Goal: Task Accomplishment & Management: Manage account settings

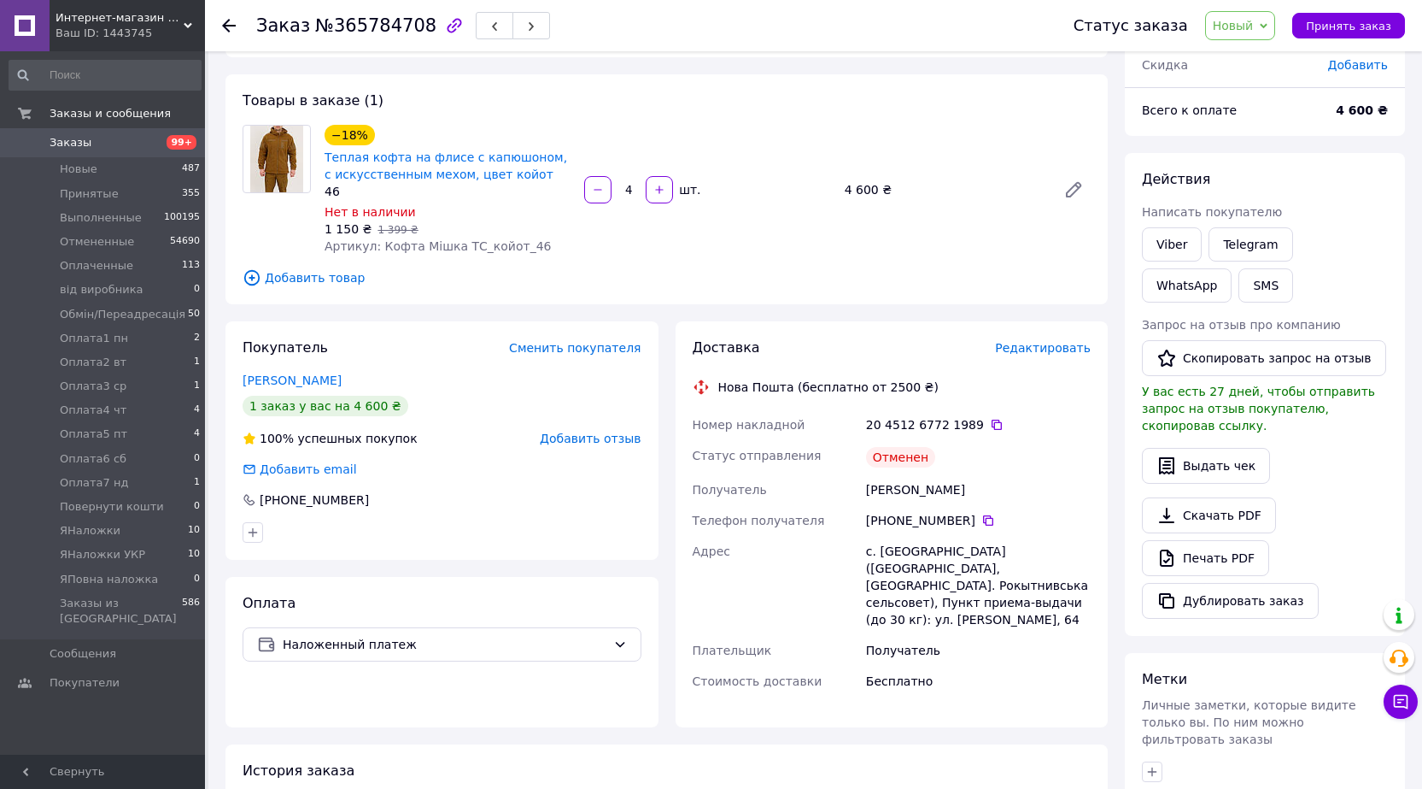
scroll to position [256, 0]
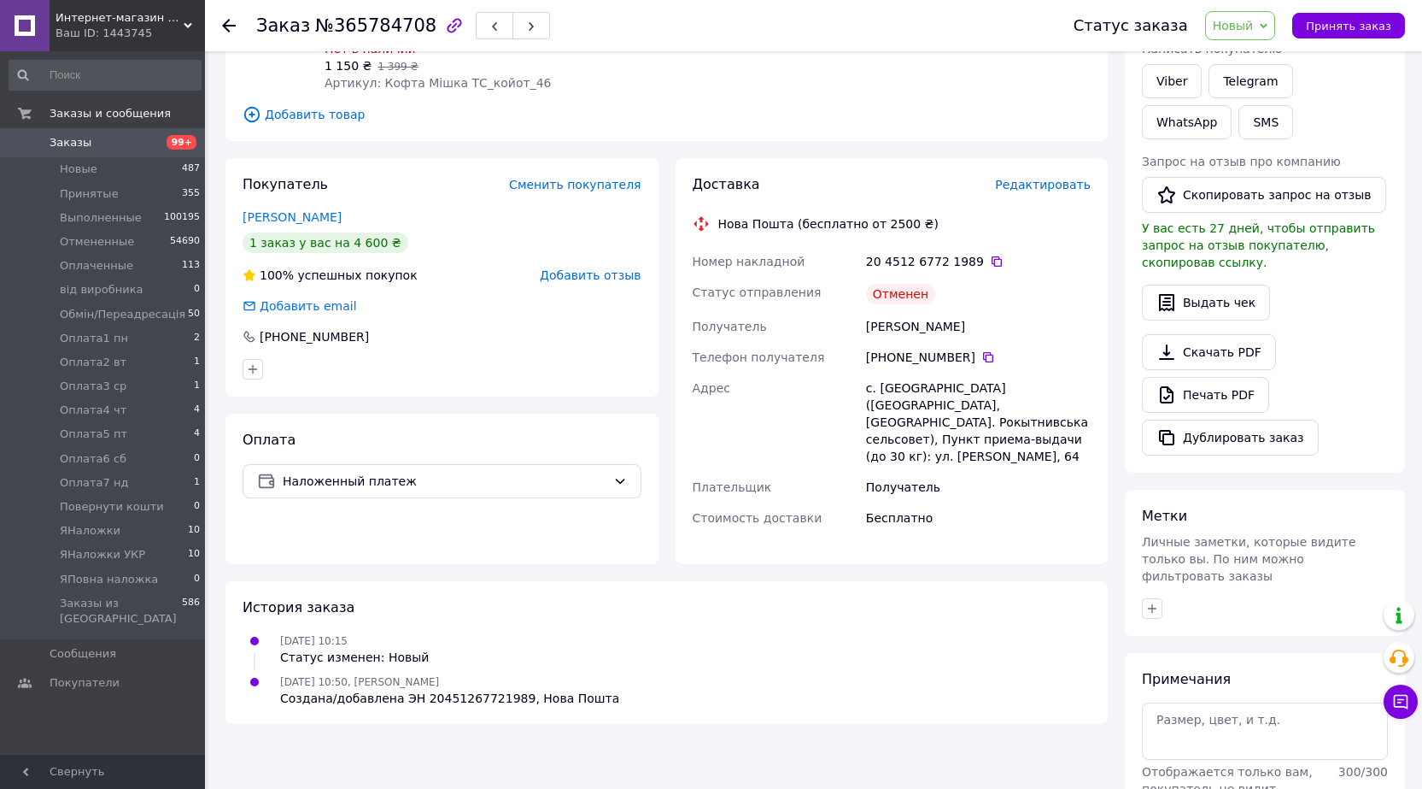
click at [1040, 183] on span "Редактировать" at bounding box center [1043, 185] width 96 height 14
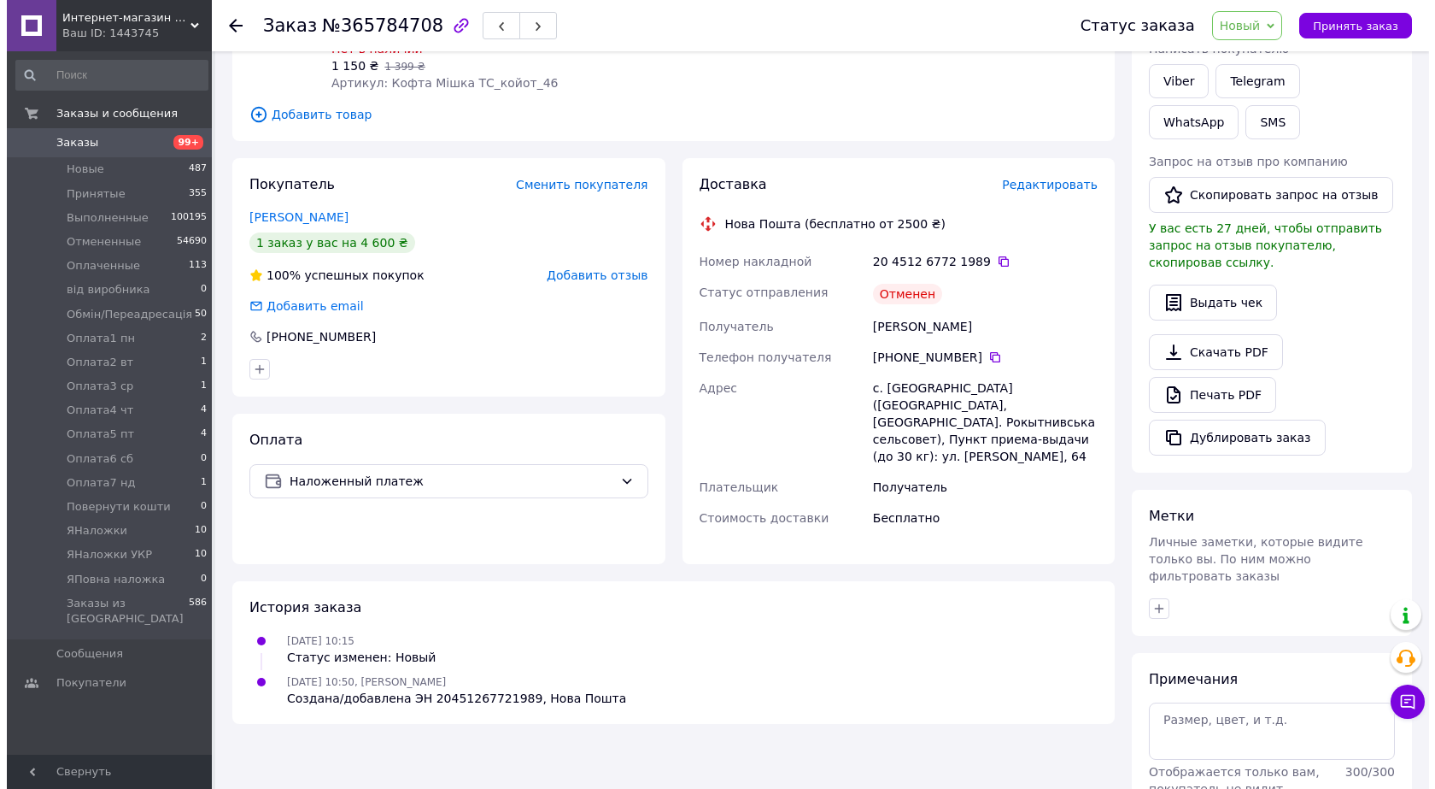
scroll to position [229, 0]
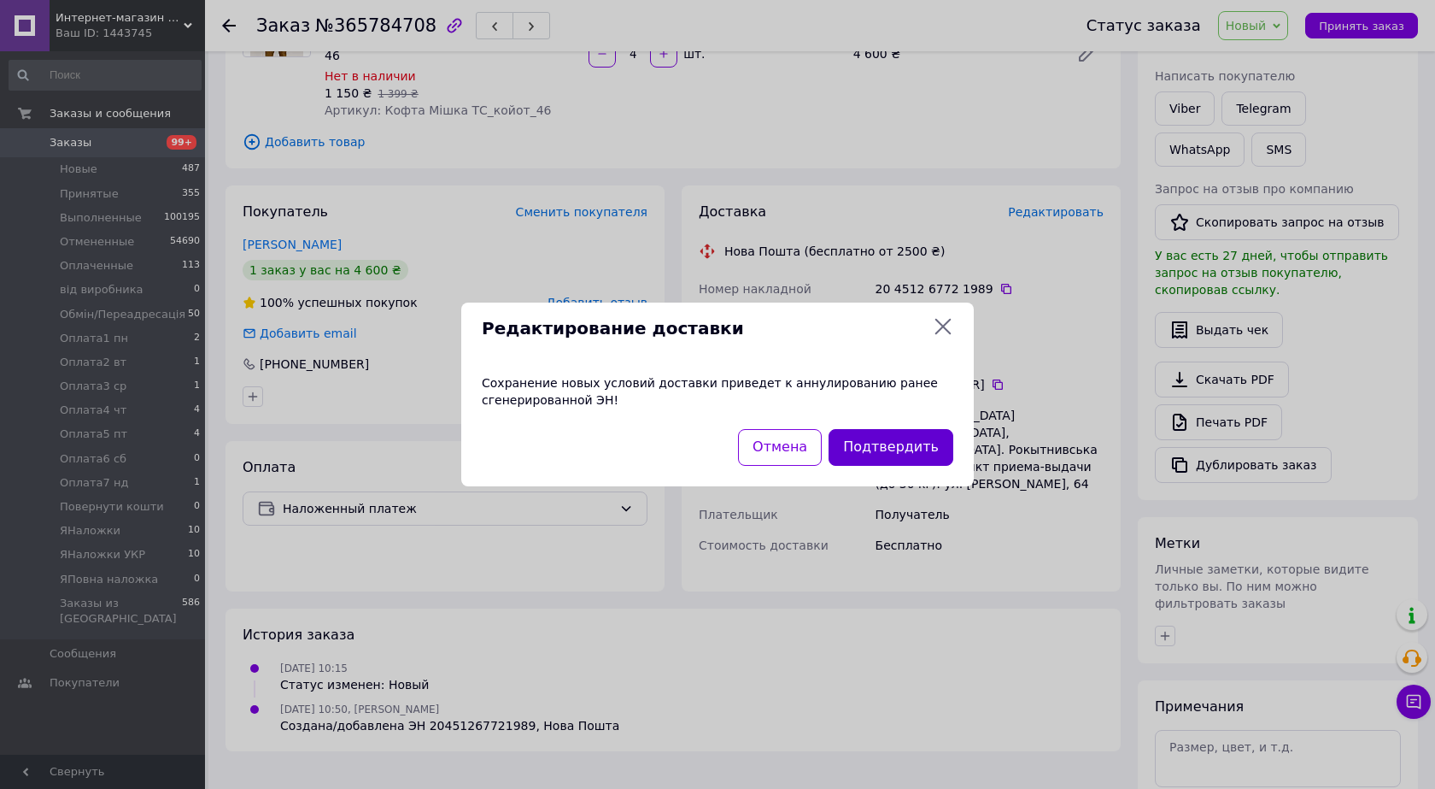
click at [884, 454] on button "Подтвердить" at bounding box center [891, 447] width 125 height 37
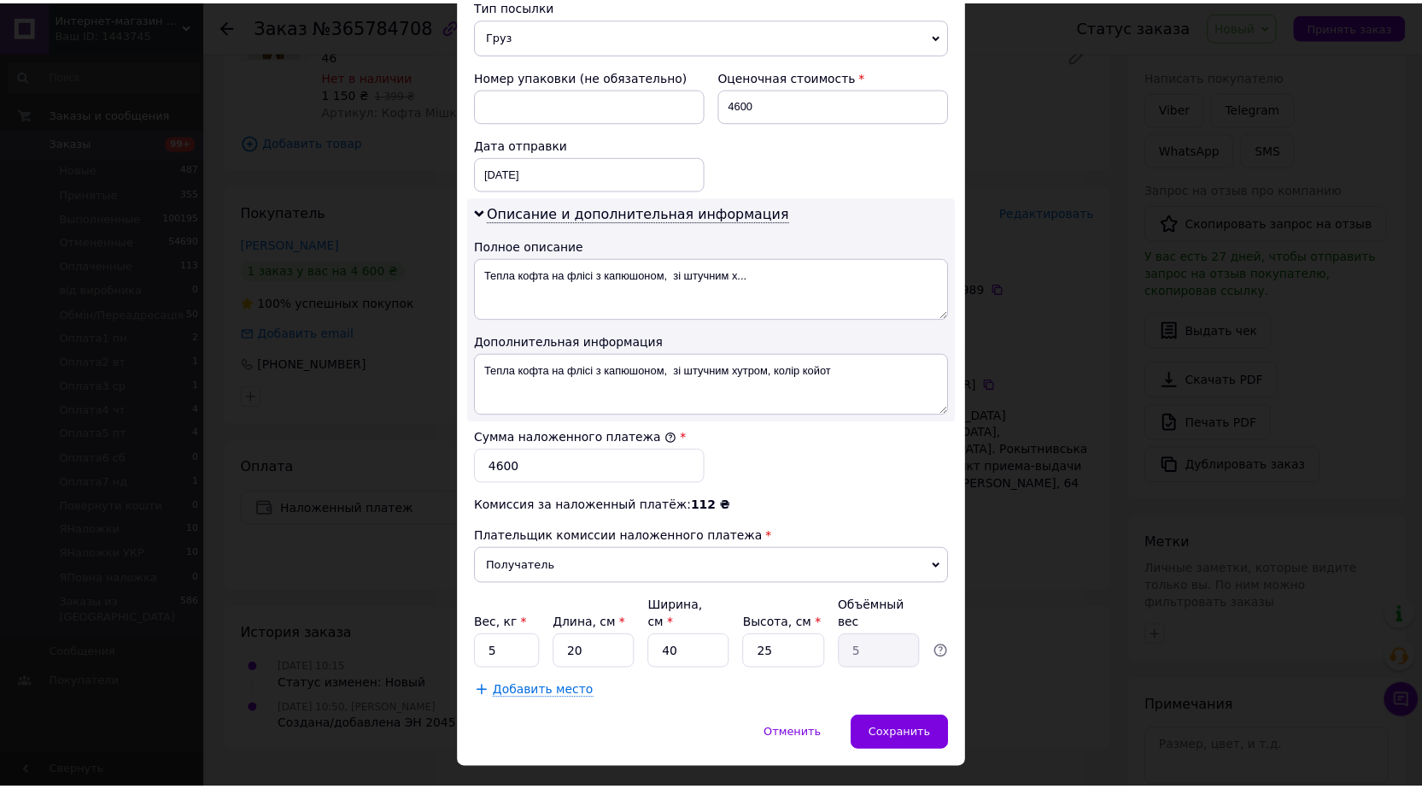
scroll to position [724, 0]
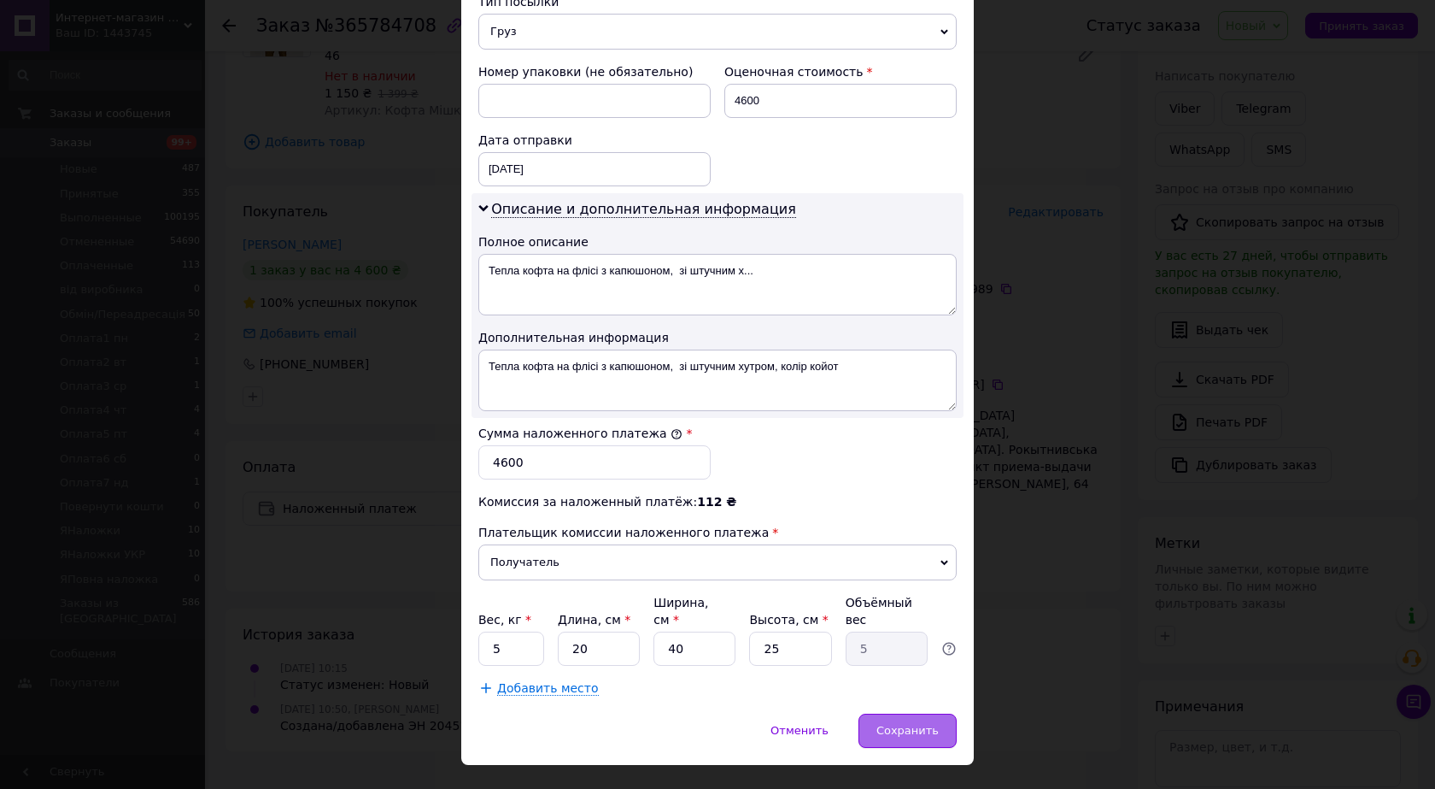
click at [917, 724] on span "Сохранить" at bounding box center [908, 730] width 62 height 13
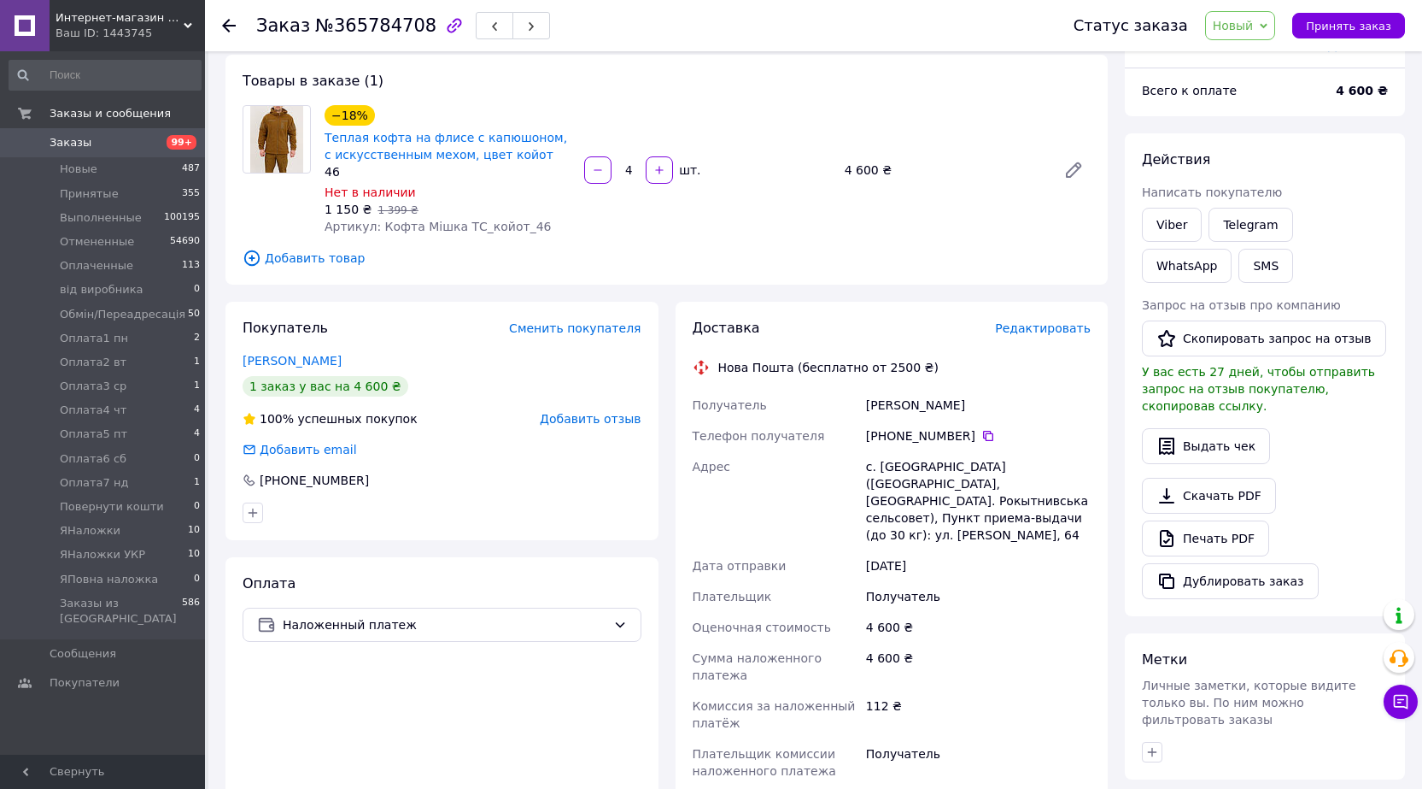
scroll to position [0, 0]
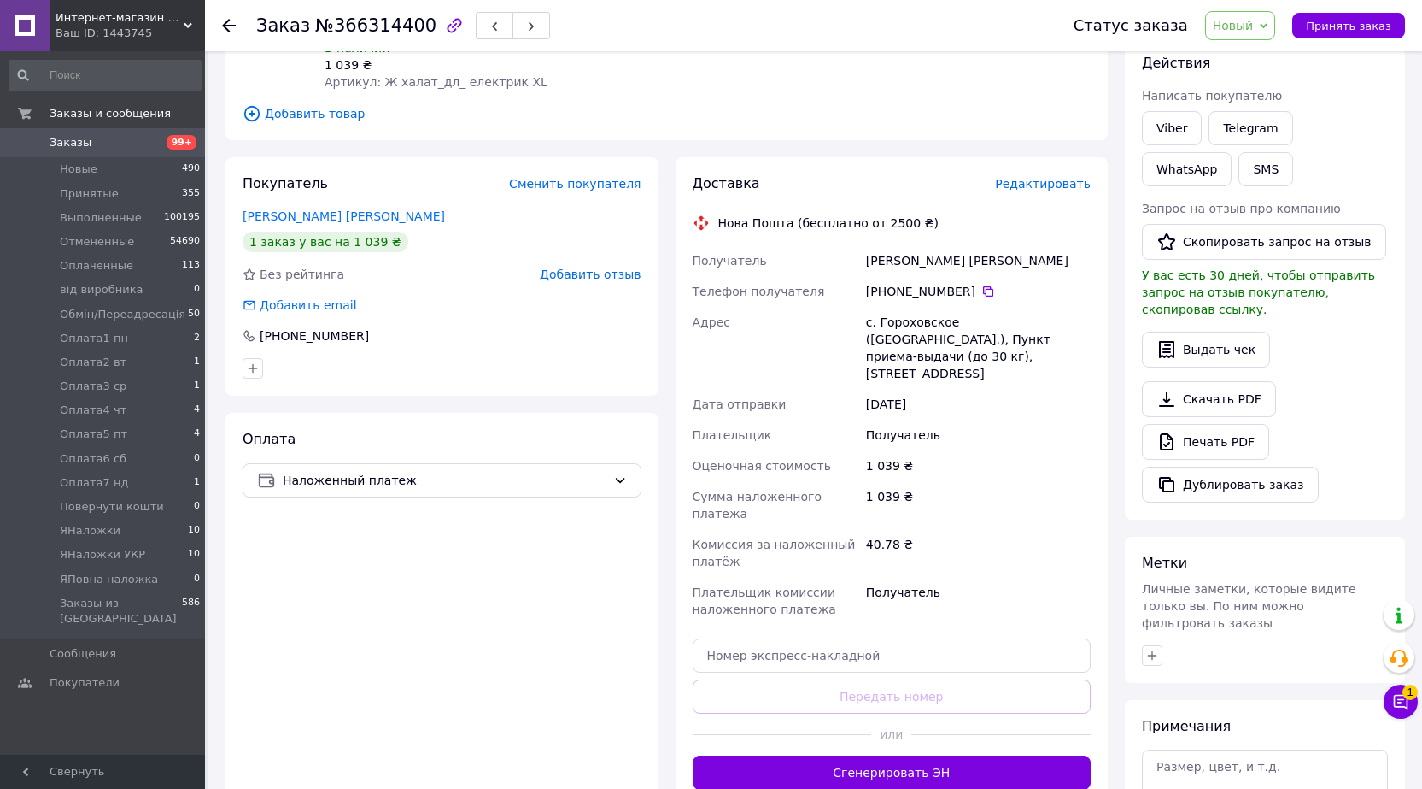
scroll to position [256, 0]
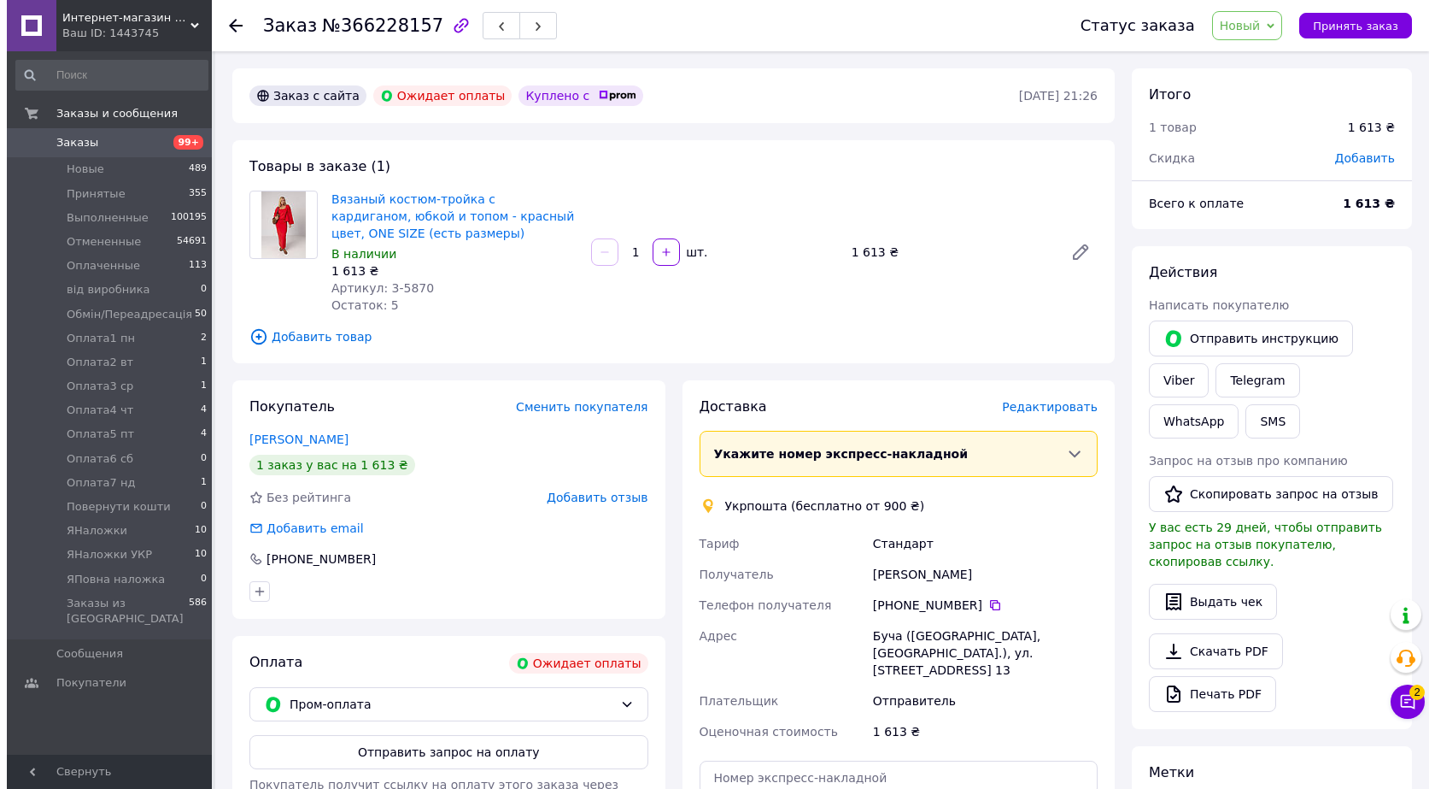
scroll to position [171, 0]
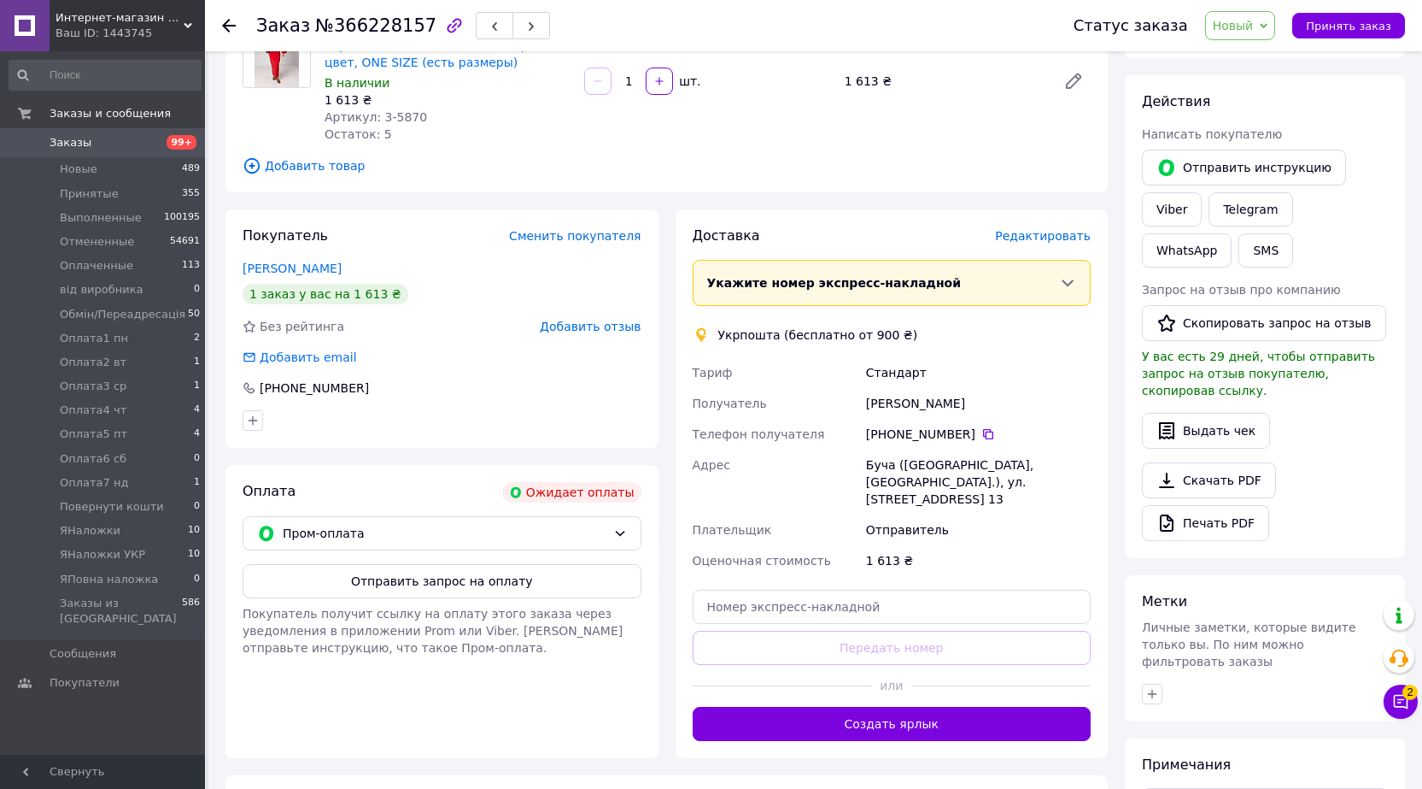
click at [1042, 233] on span "Редактировать" at bounding box center [1043, 236] width 96 height 14
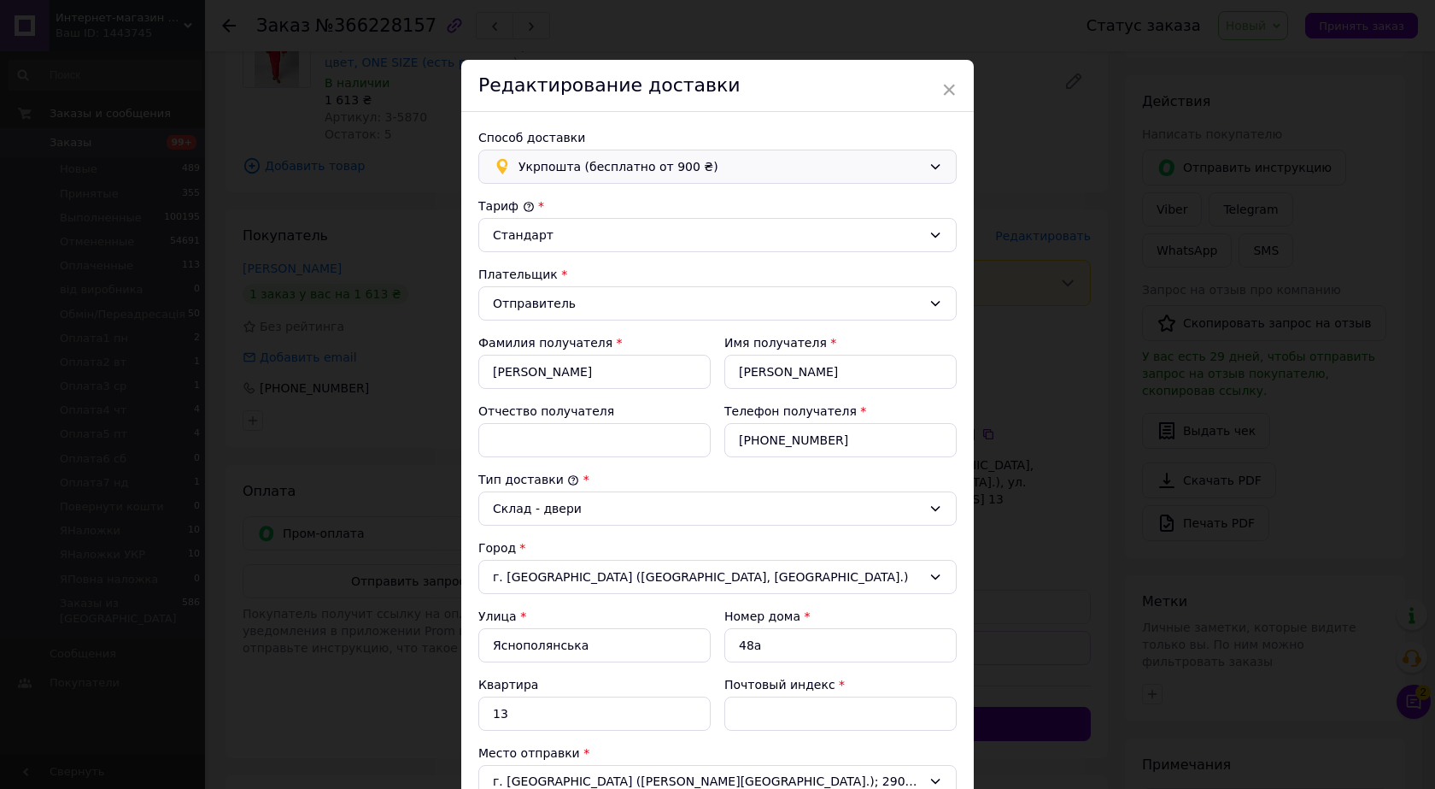
click at [827, 168] on span "Укрпошта (бесплатно от 900 ₴)" at bounding box center [720, 166] width 403 height 19
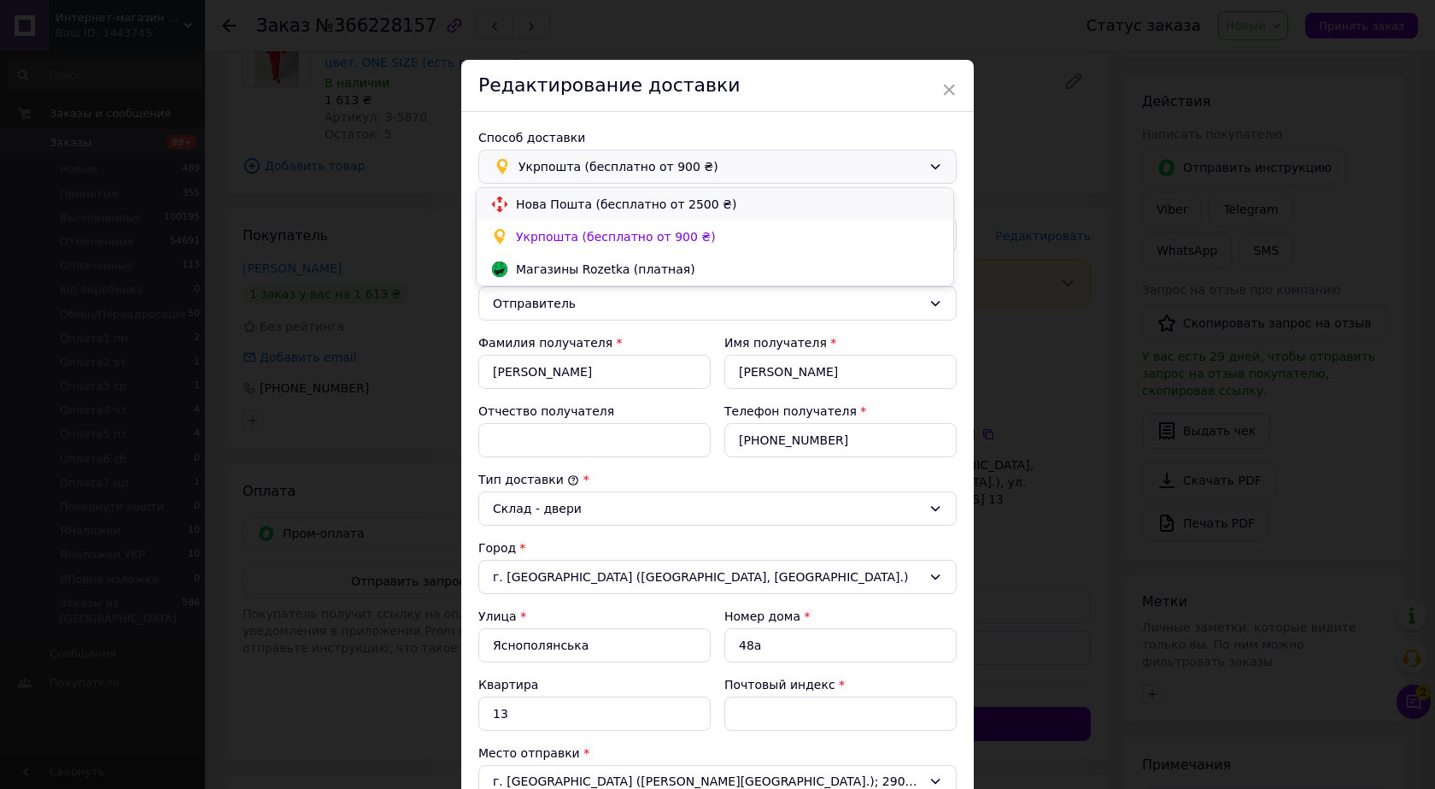
click at [721, 208] on span "Нова Пошта (бесплатно от 2500 ₴)" at bounding box center [728, 204] width 424 height 17
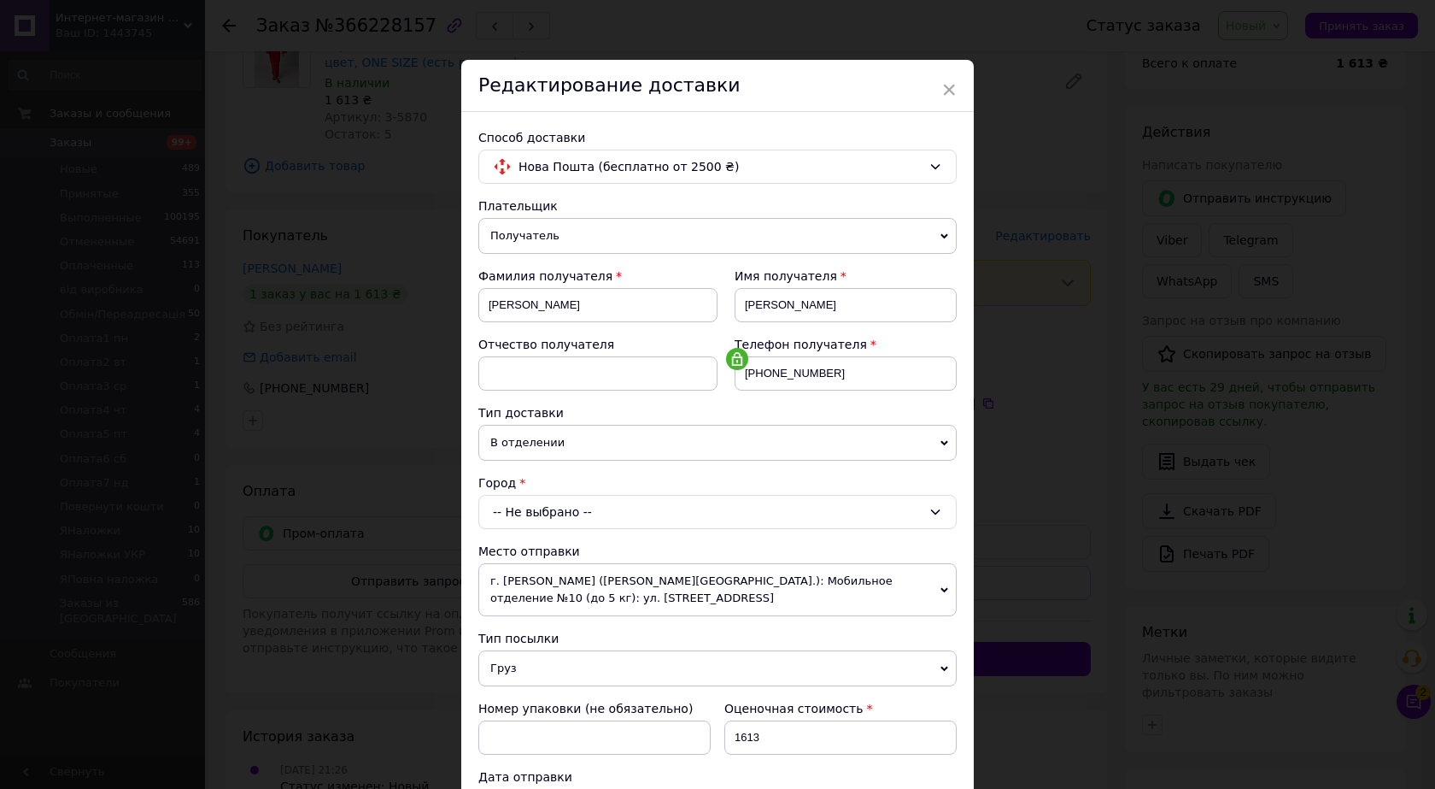
click at [766, 506] on div "-- Не выбрано --" at bounding box center [717, 512] width 478 height 34
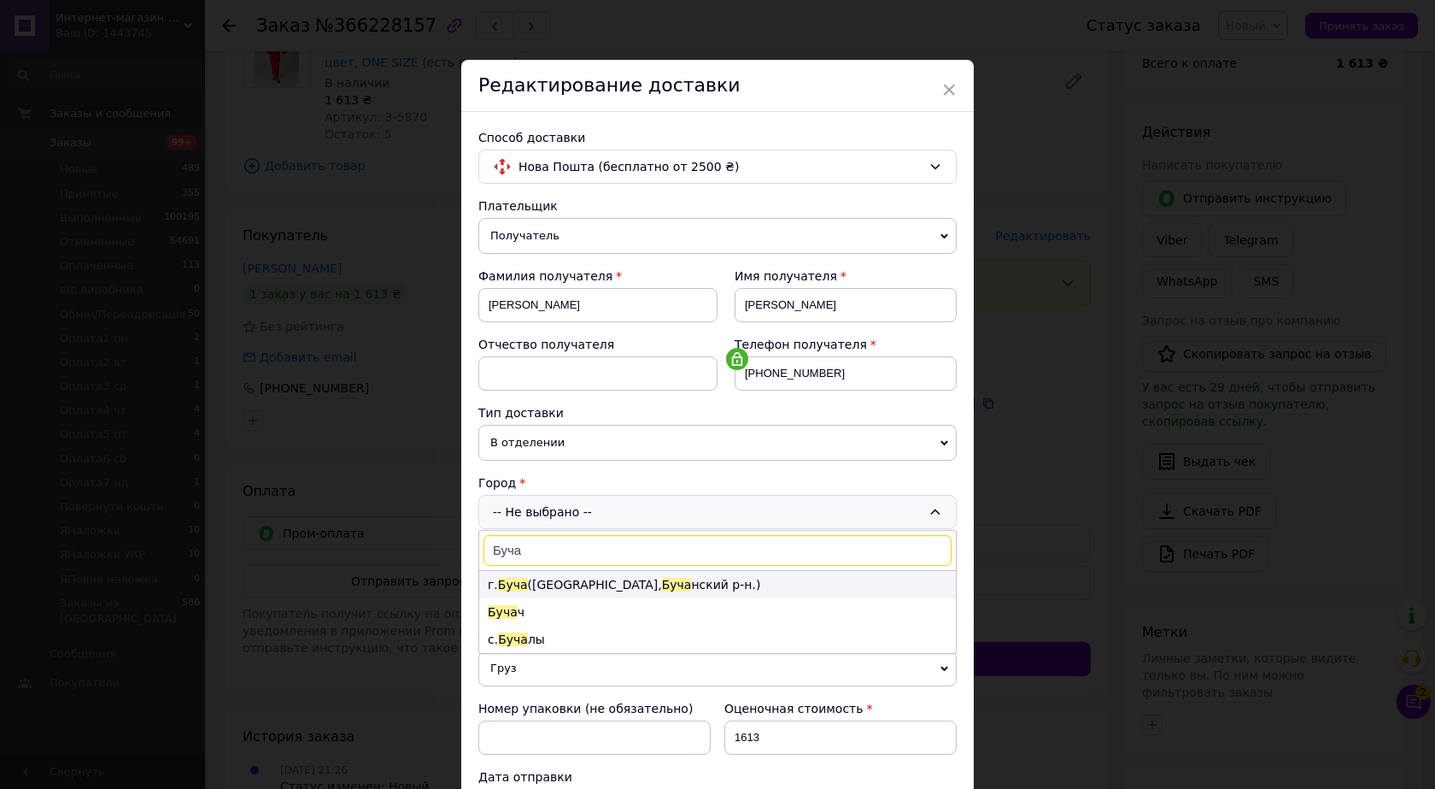
type input "Буча"
click at [662, 587] on span "Буча" at bounding box center [677, 585] width 30 height 14
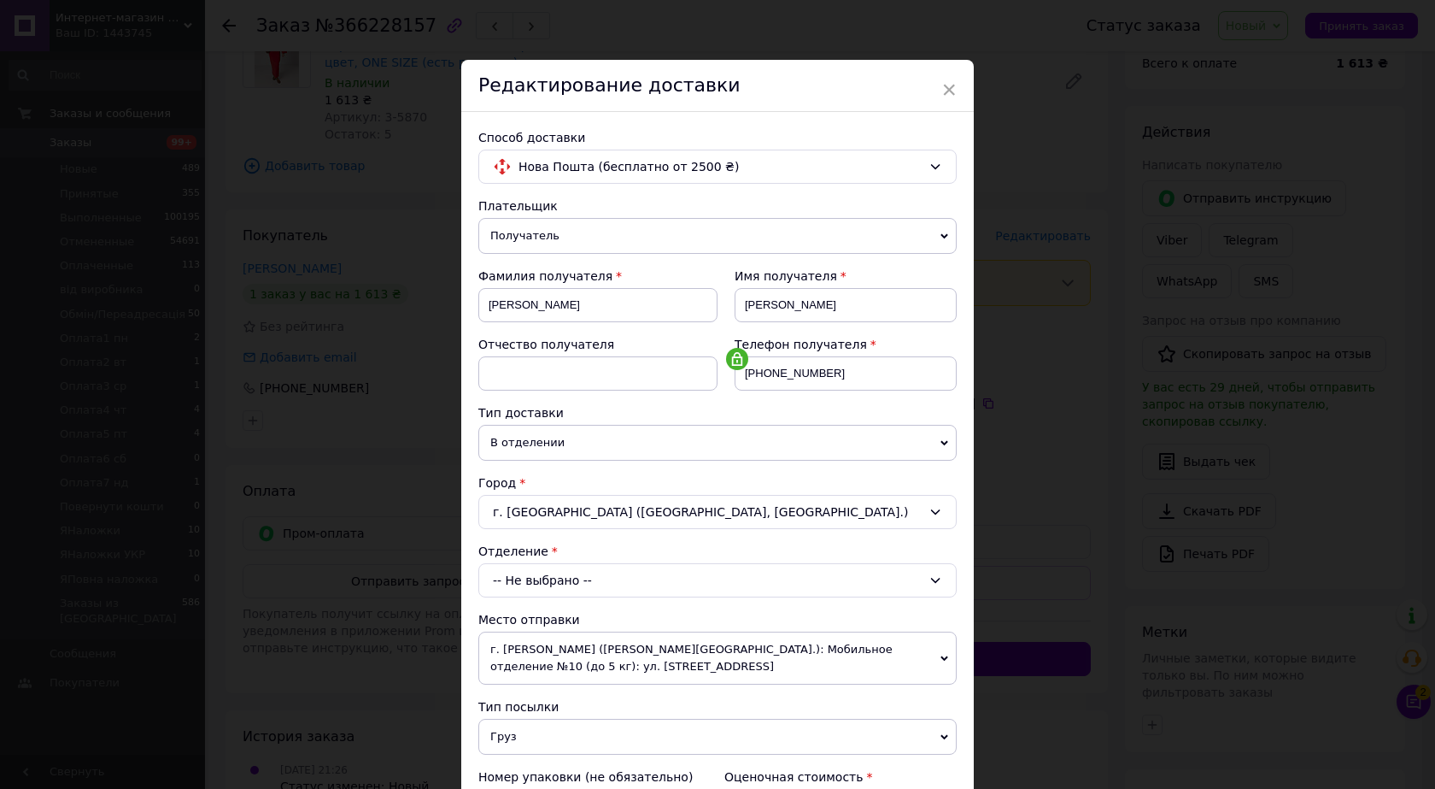
click at [576, 582] on div "-- Не выбрано --" at bounding box center [717, 580] width 478 height 34
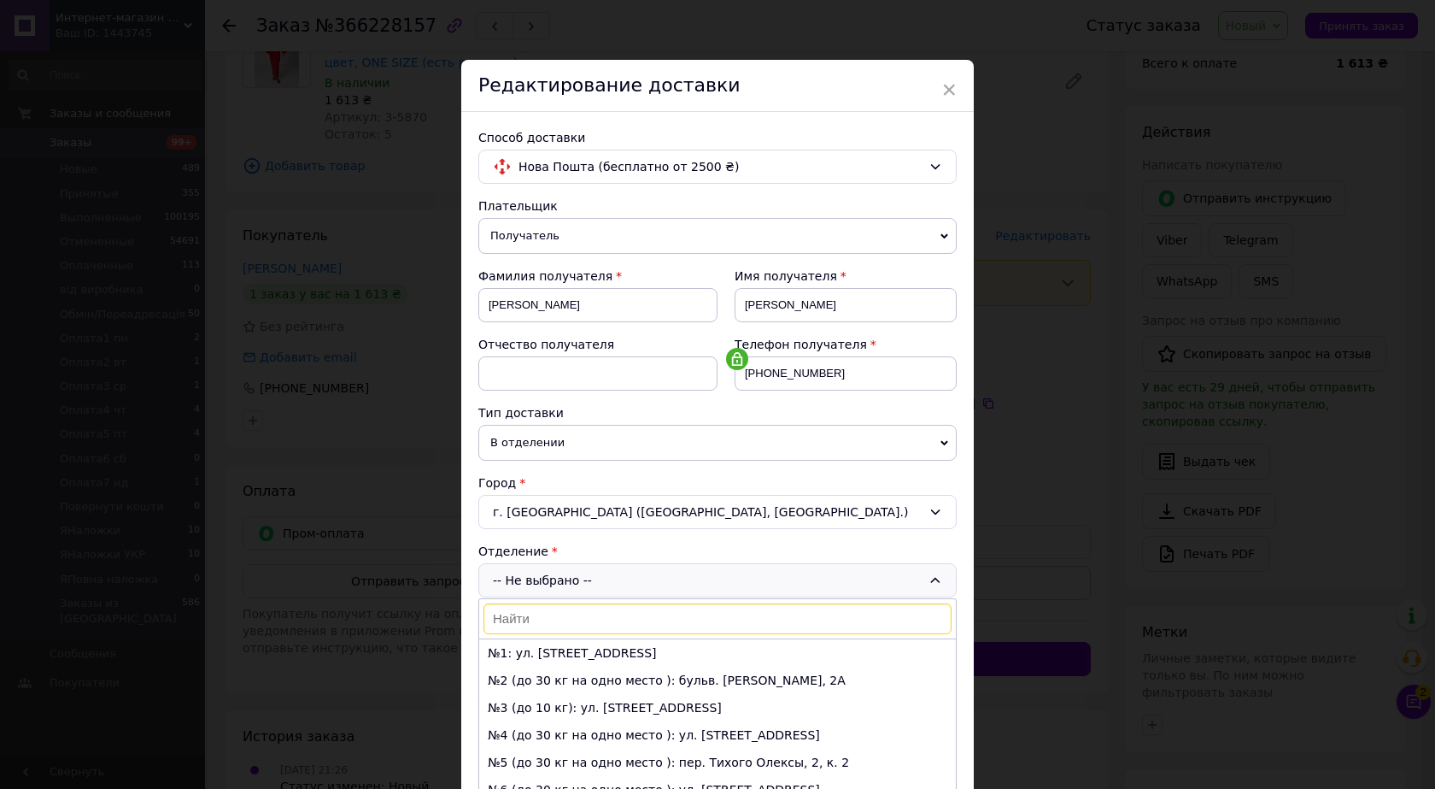
scroll to position [85, 0]
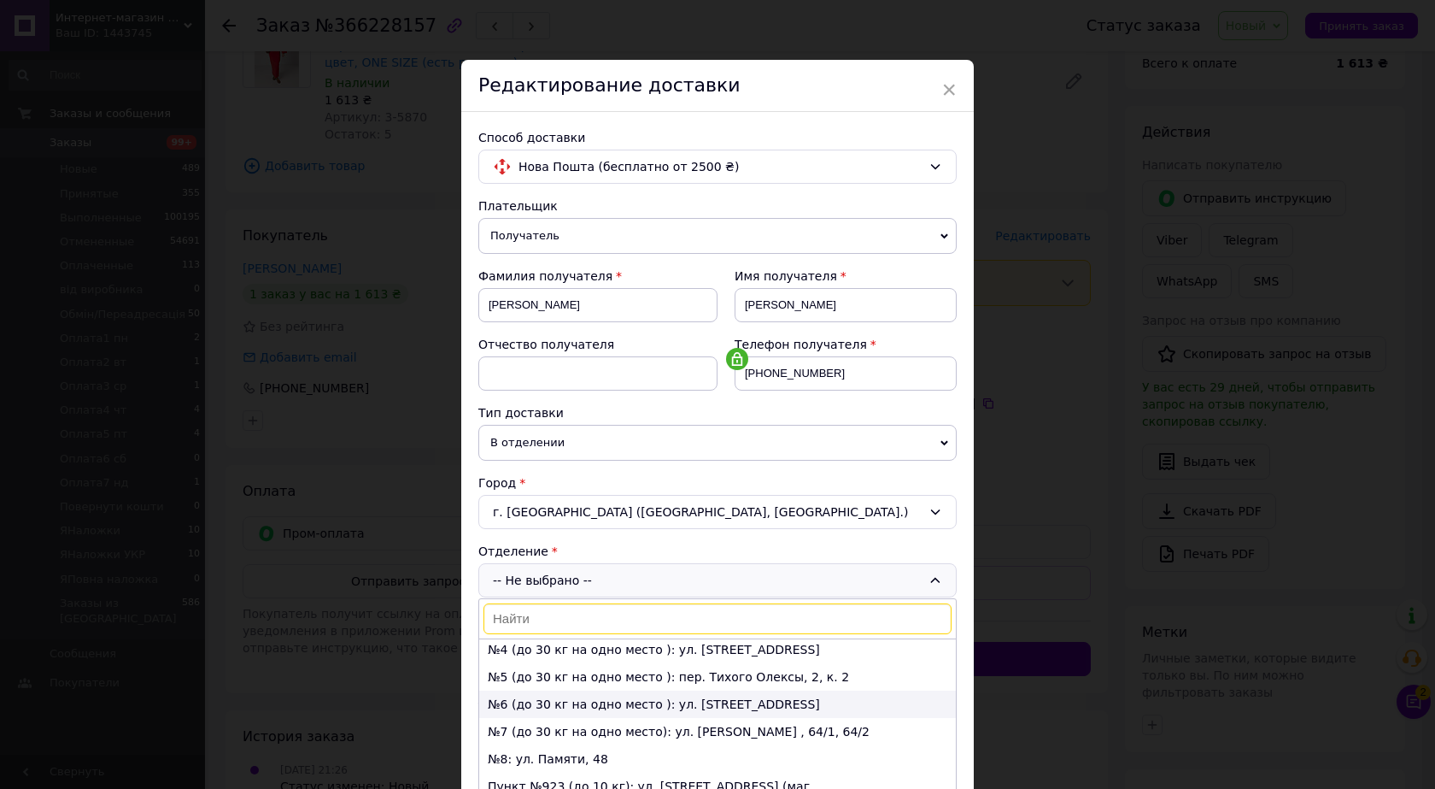
click at [578, 699] on li "№6 (до 30 кг на одно место ): [STREET_ADDRESS]" at bounding box center [717, 703] width 477 height 27
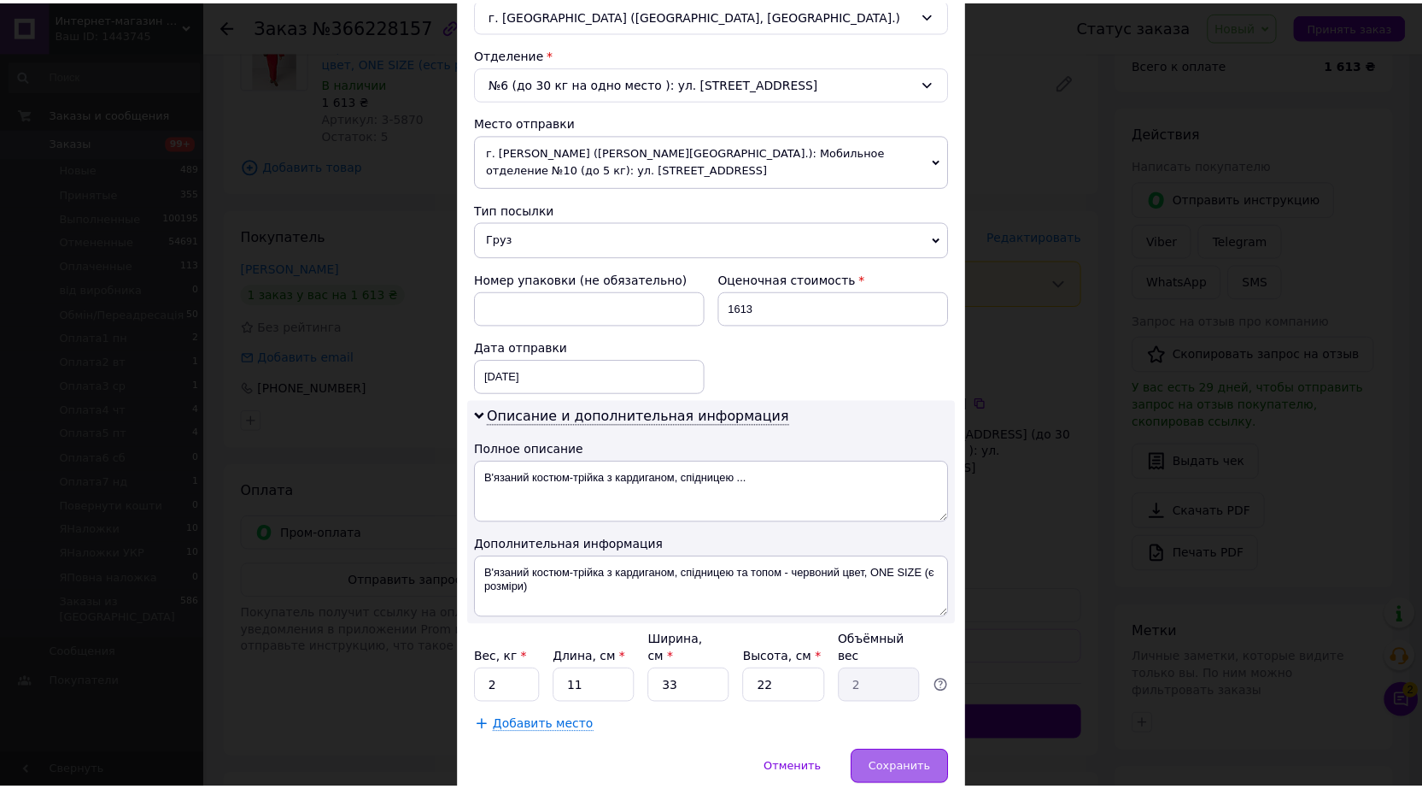
scroll to position [513, 0]
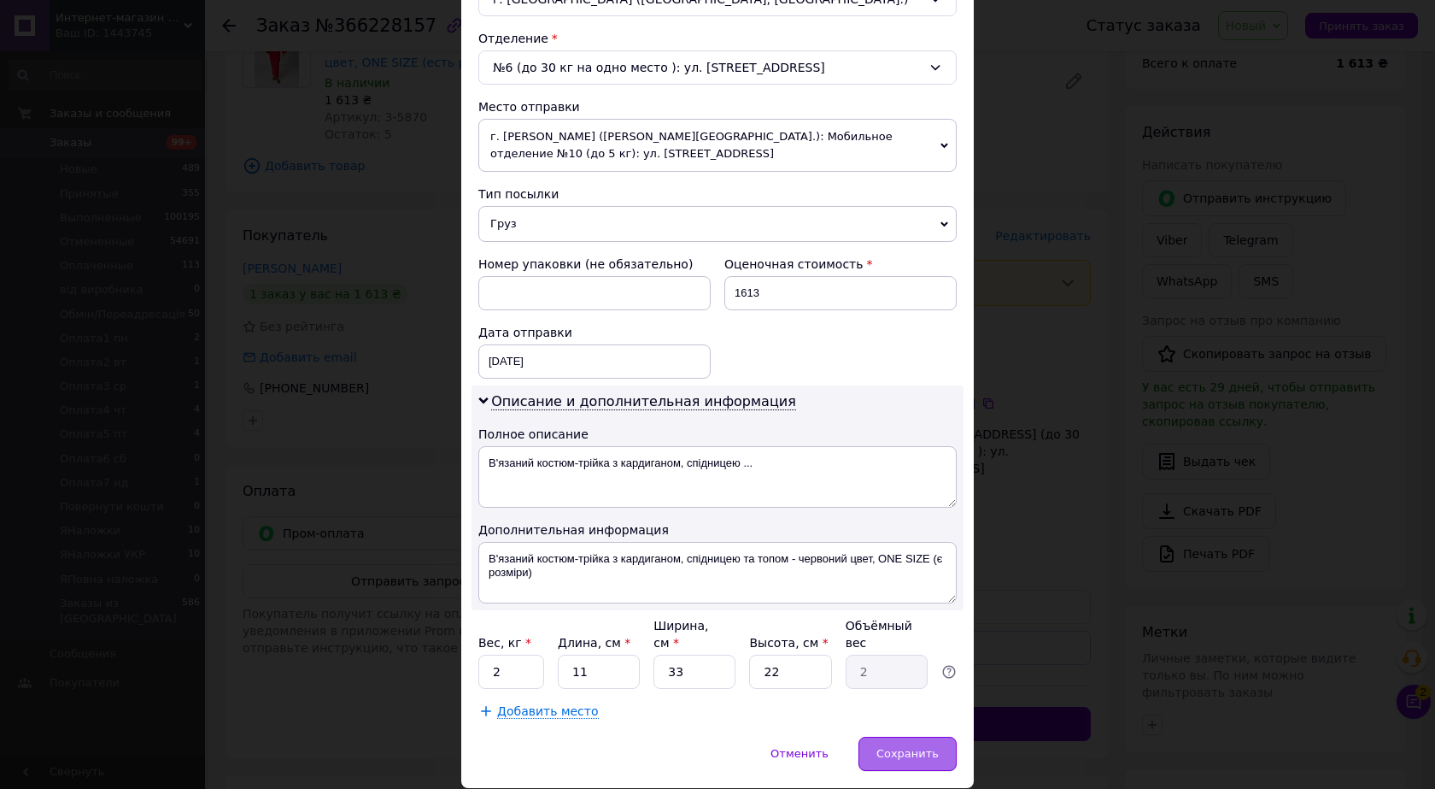
click at [895, 736] on div "Сохранить" at bounding box center [908, 753] width 98 height 34
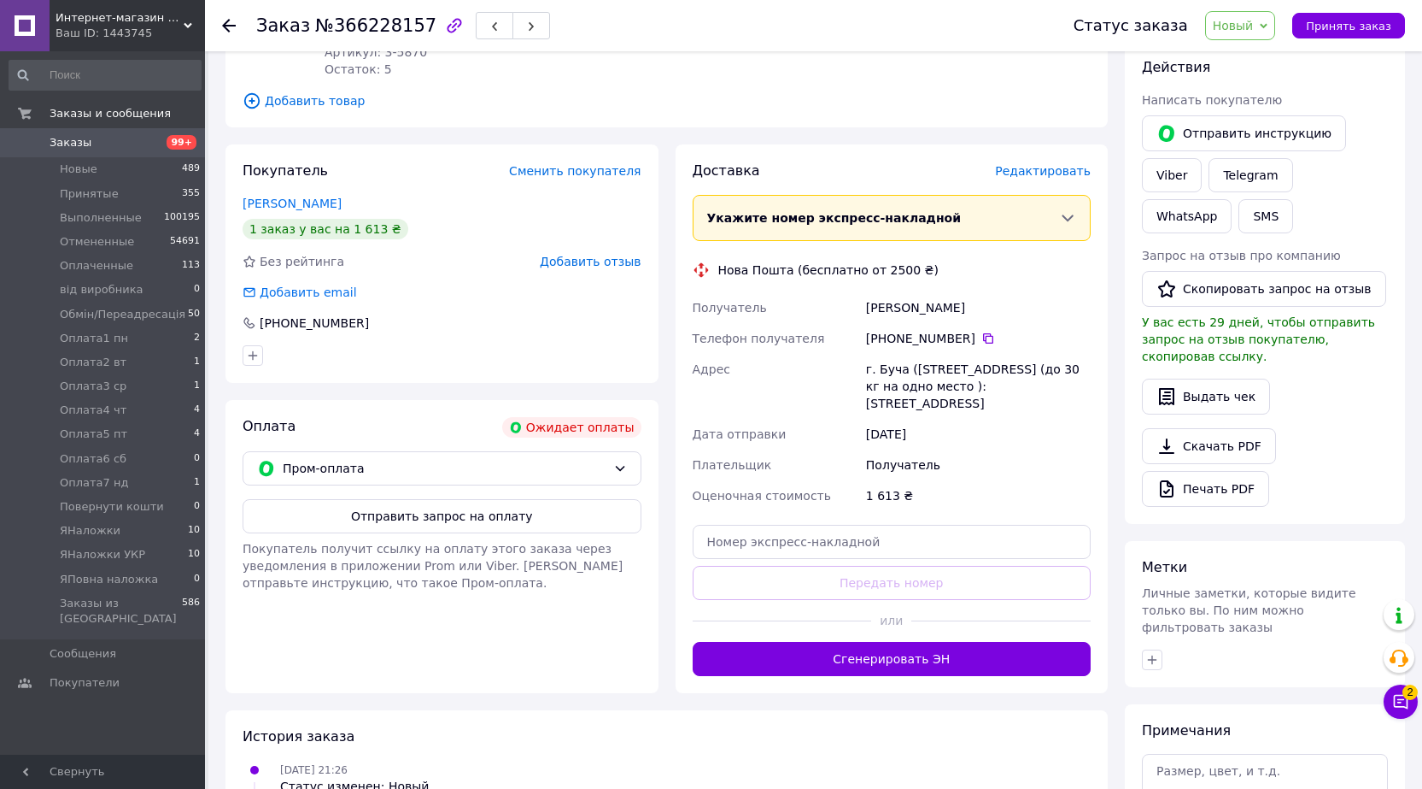
scroll to position [256, 0]
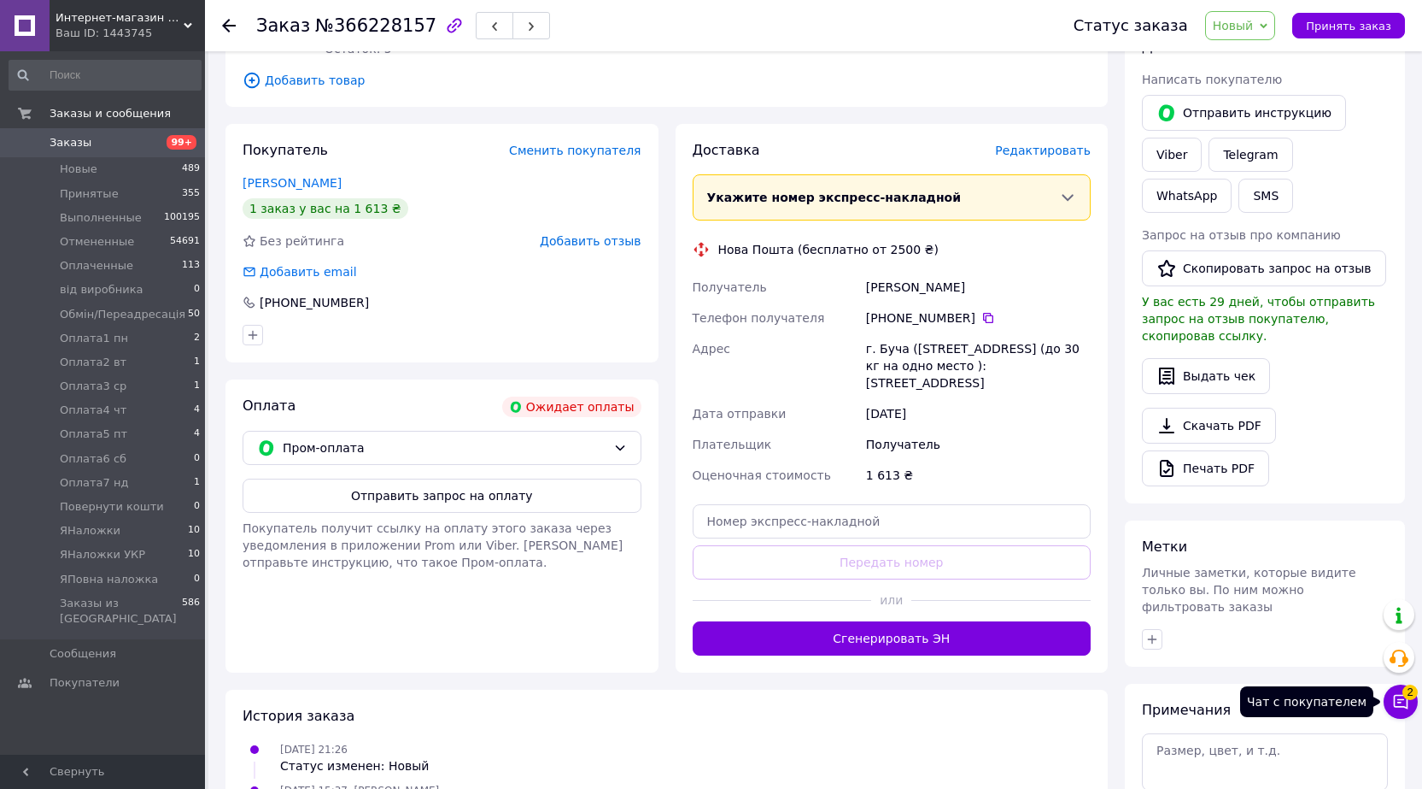
click at [1406, 698] on span "2" at bounding box center [1410, 691] width 15 height 15
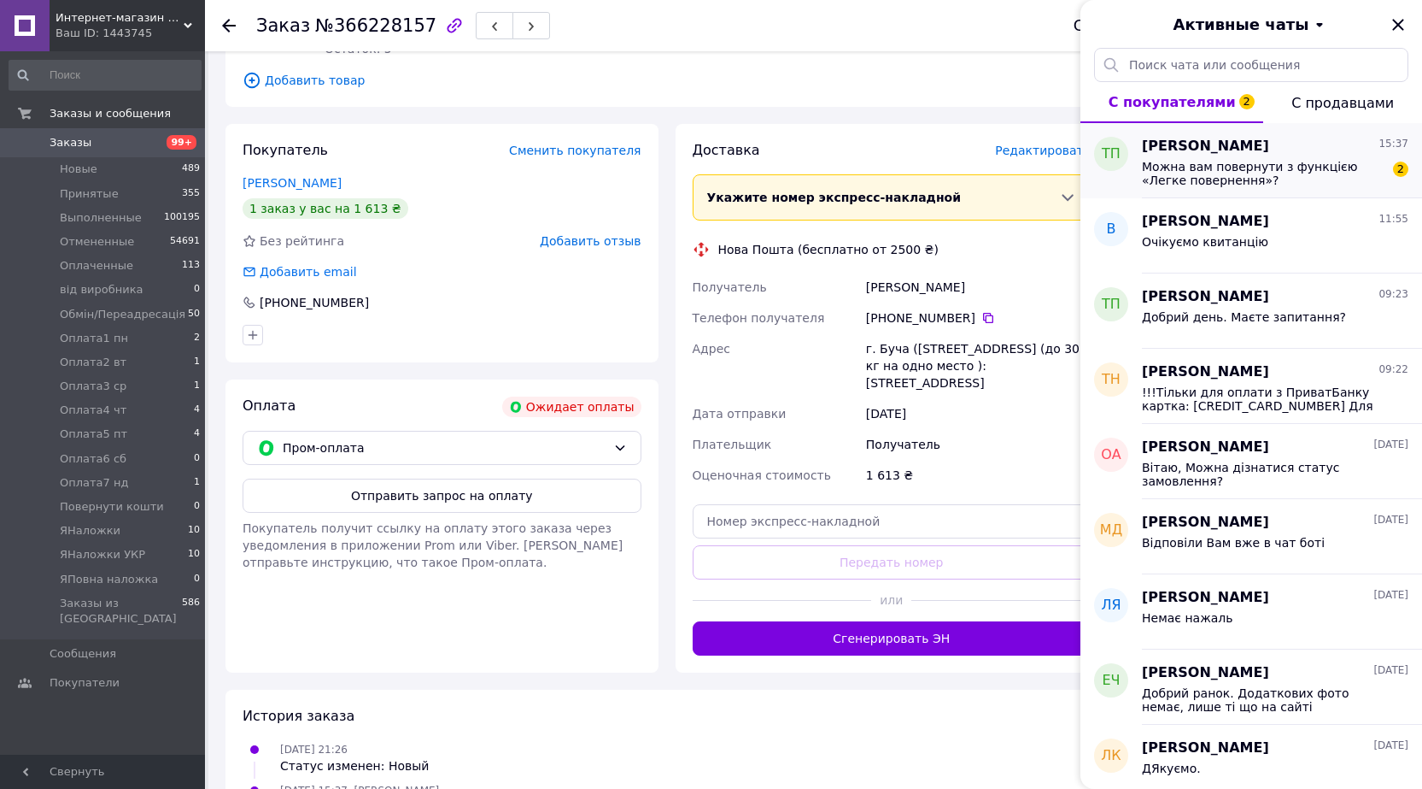
click at [1269, 171] on span "Можна вам повернути з функцією «Легке повернення»?" at bounding box center [1263, 173] width 243 height 27
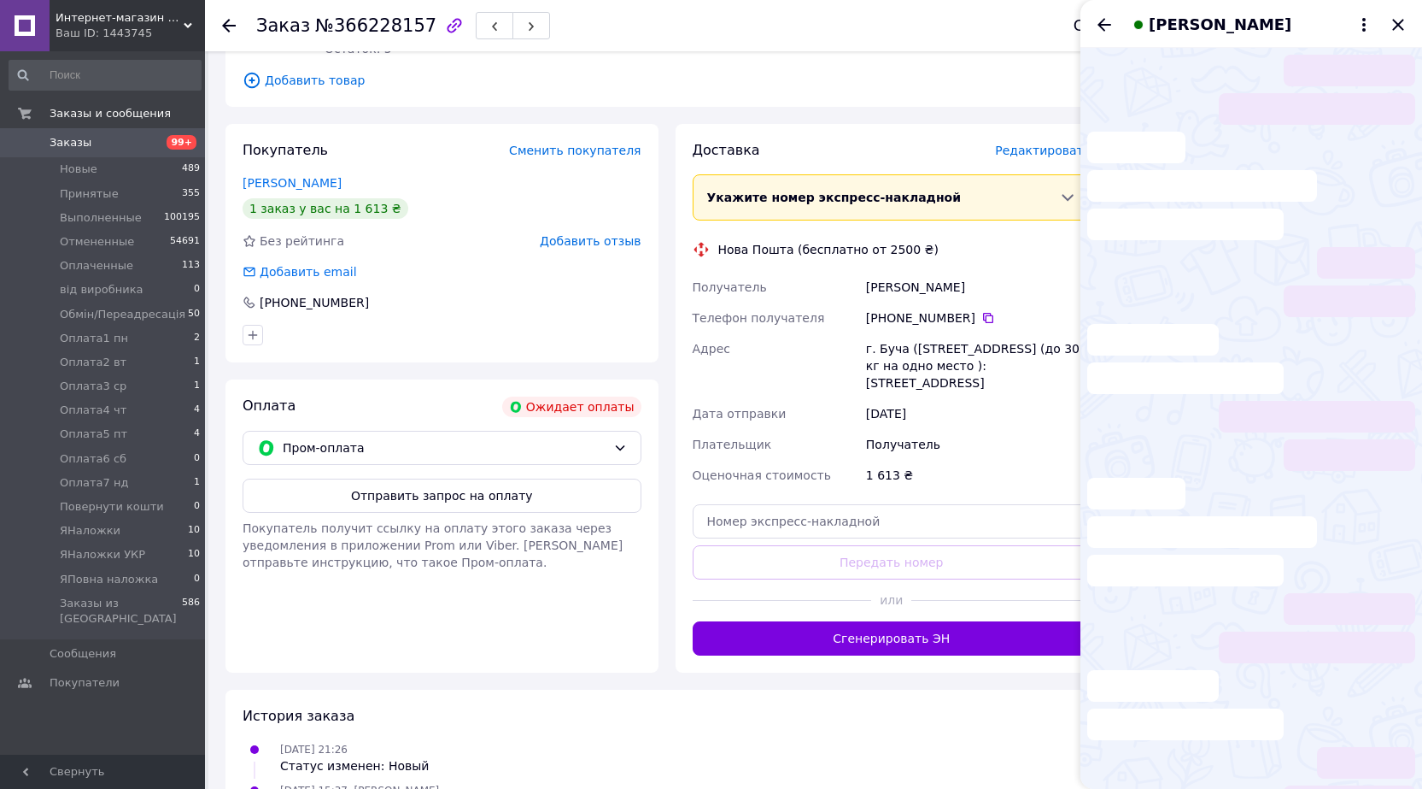
scroll to position [386, 0]
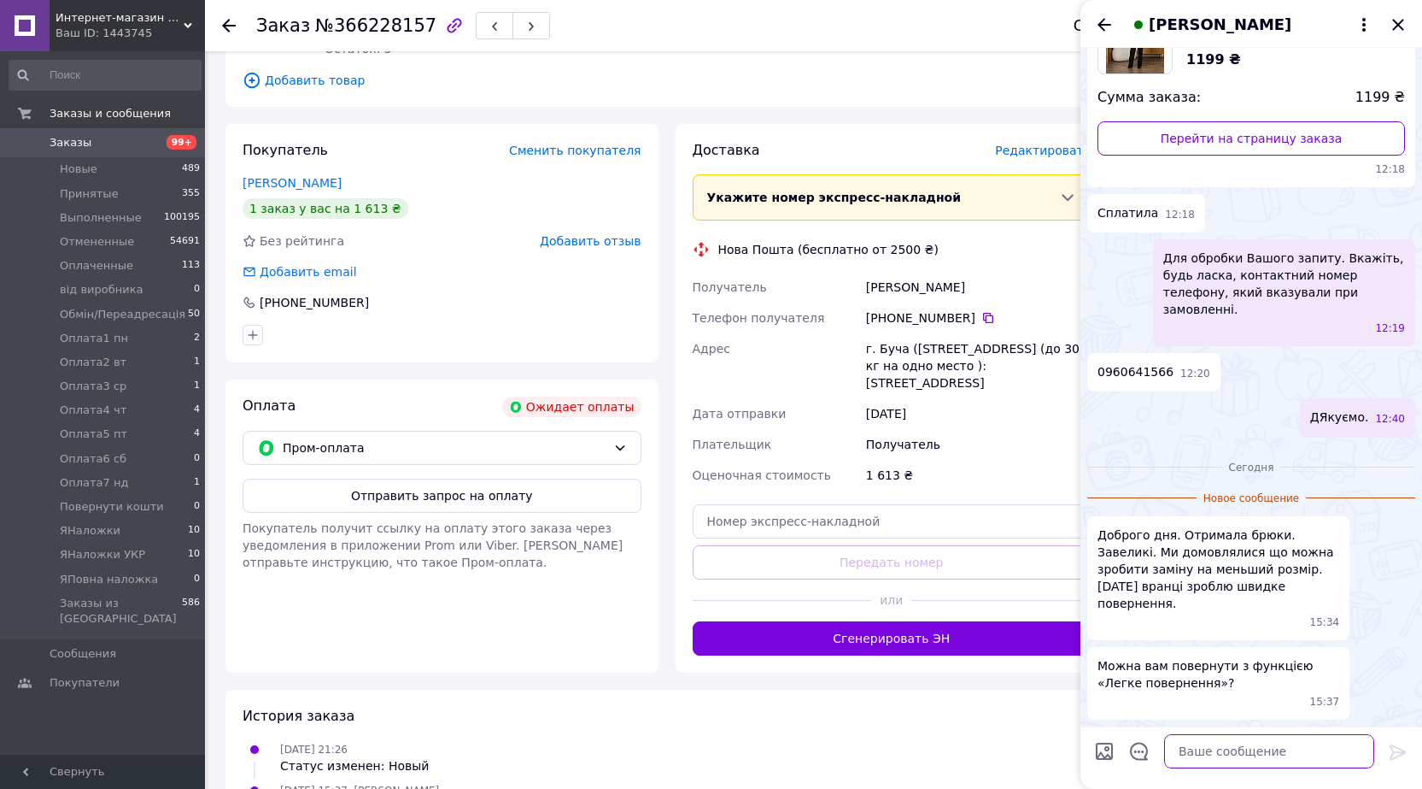
click at [1222, 754] on textarea at bounding box center [1269, 751] width 210 height 34
type textarea "Добрий день, так можна"
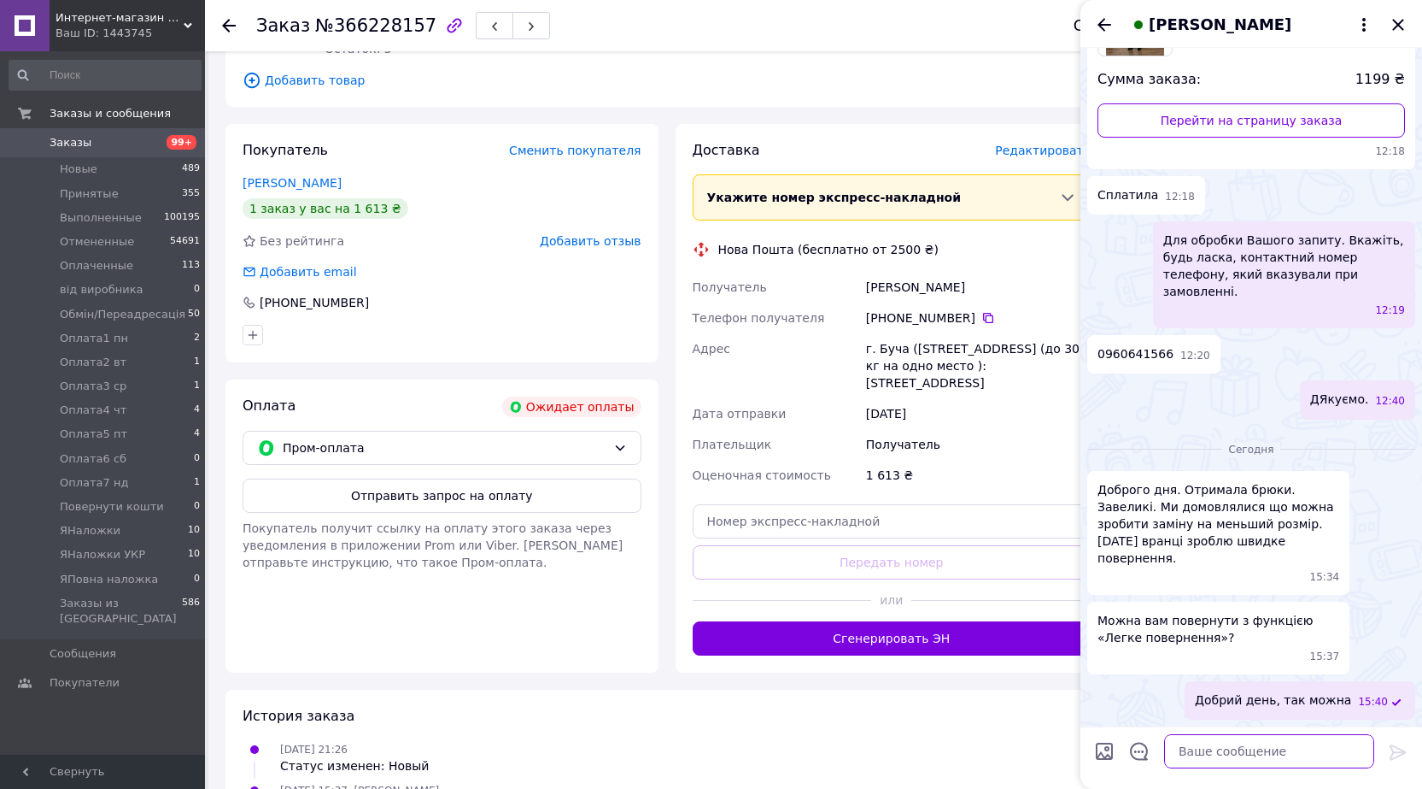
paste textarea "[PERSON_NAME] НП 30 тел [PHONE_NUMBER]"
type textarea "[PERSON_NAME] НП 30 тел [PHONE_NUMBER]"
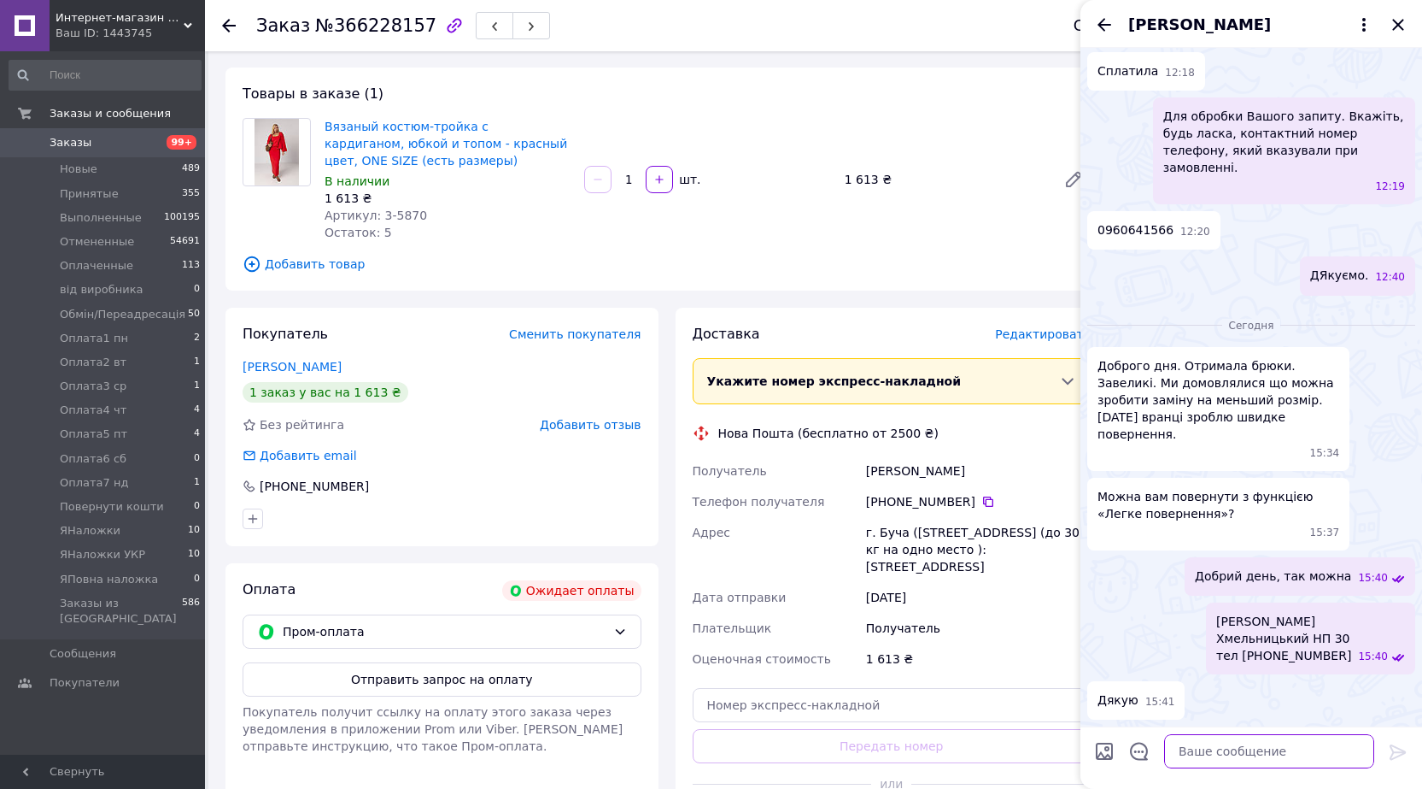
scroll to position [171, 0]
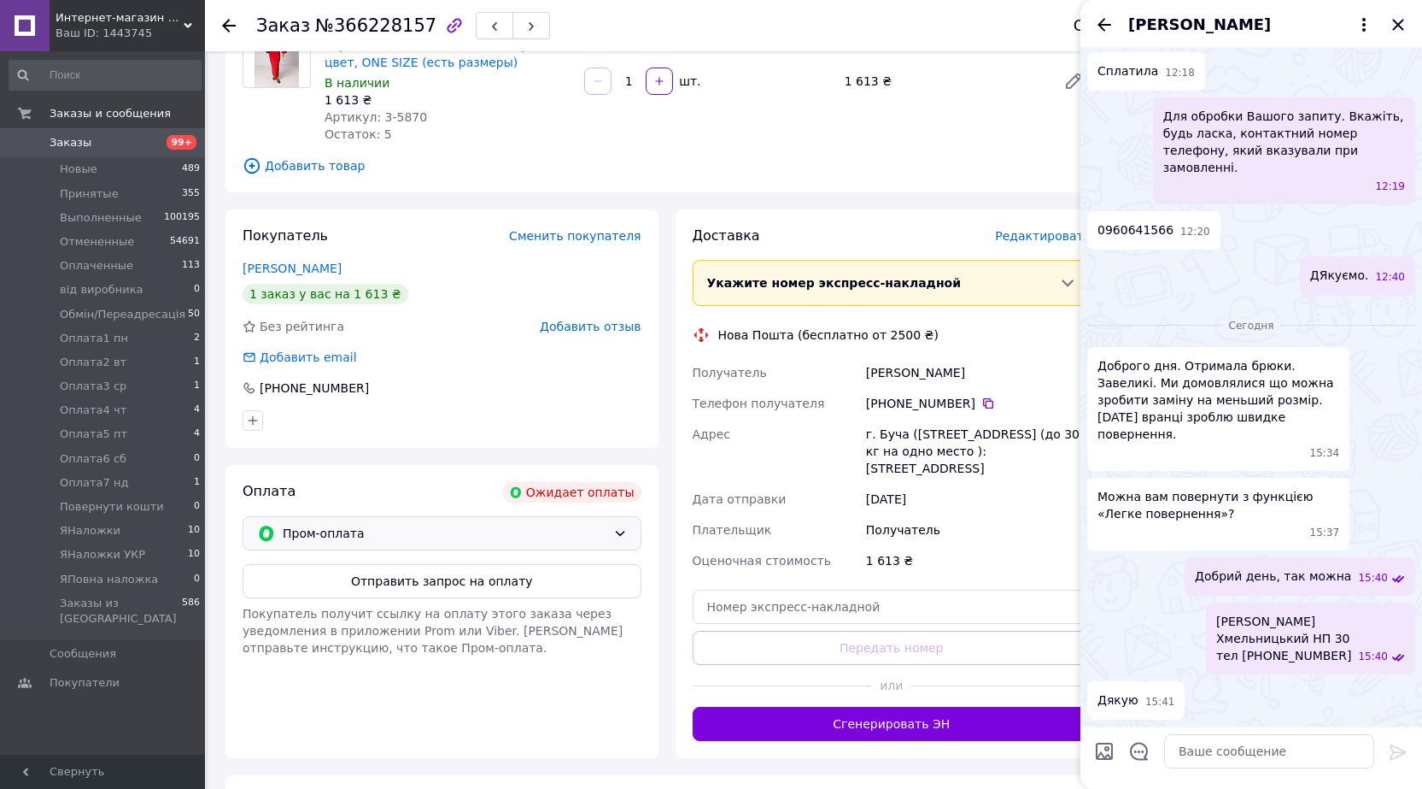
click at [473, 531] on span "Пром-оплата" at bounding box center [445, 533] width 324 height 19
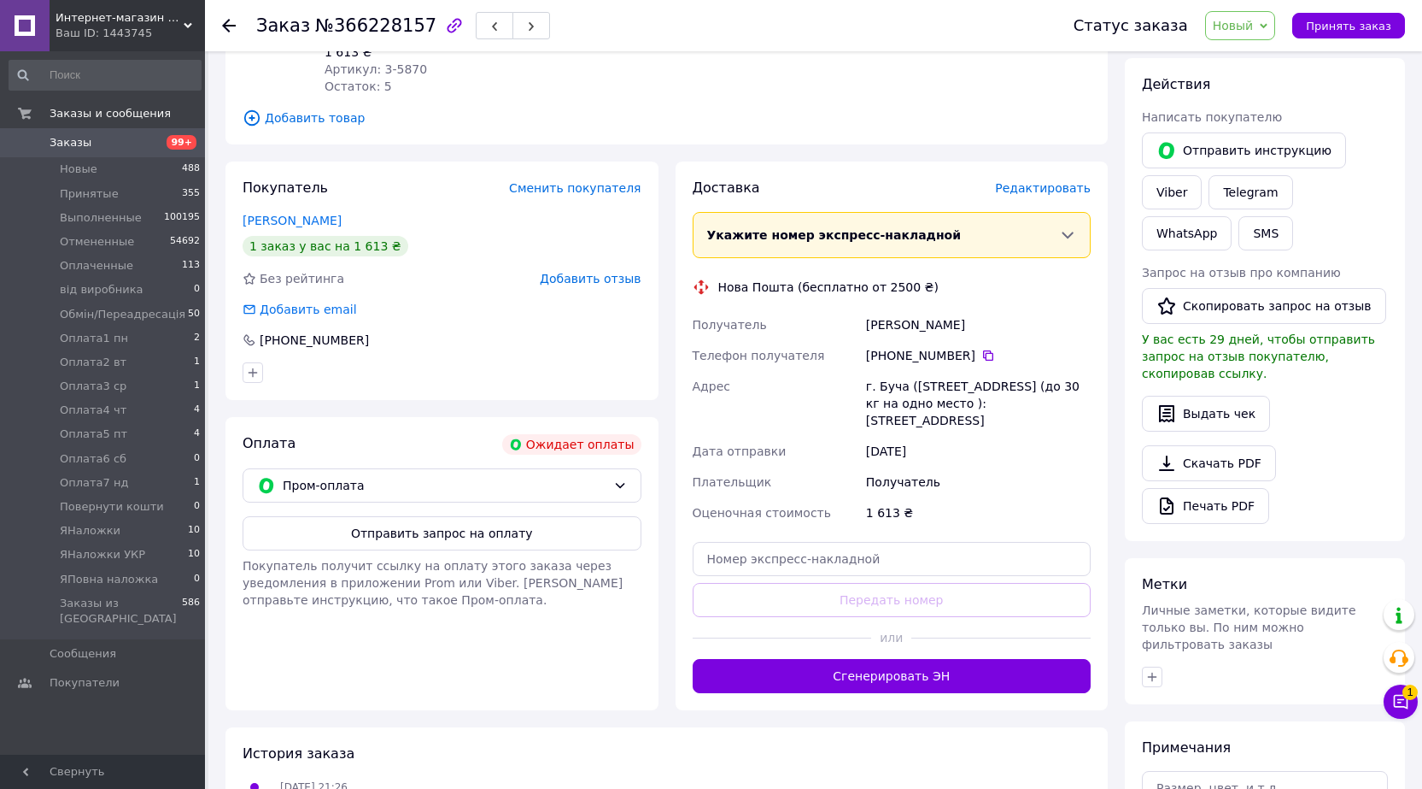
scroll to position [256, 0]
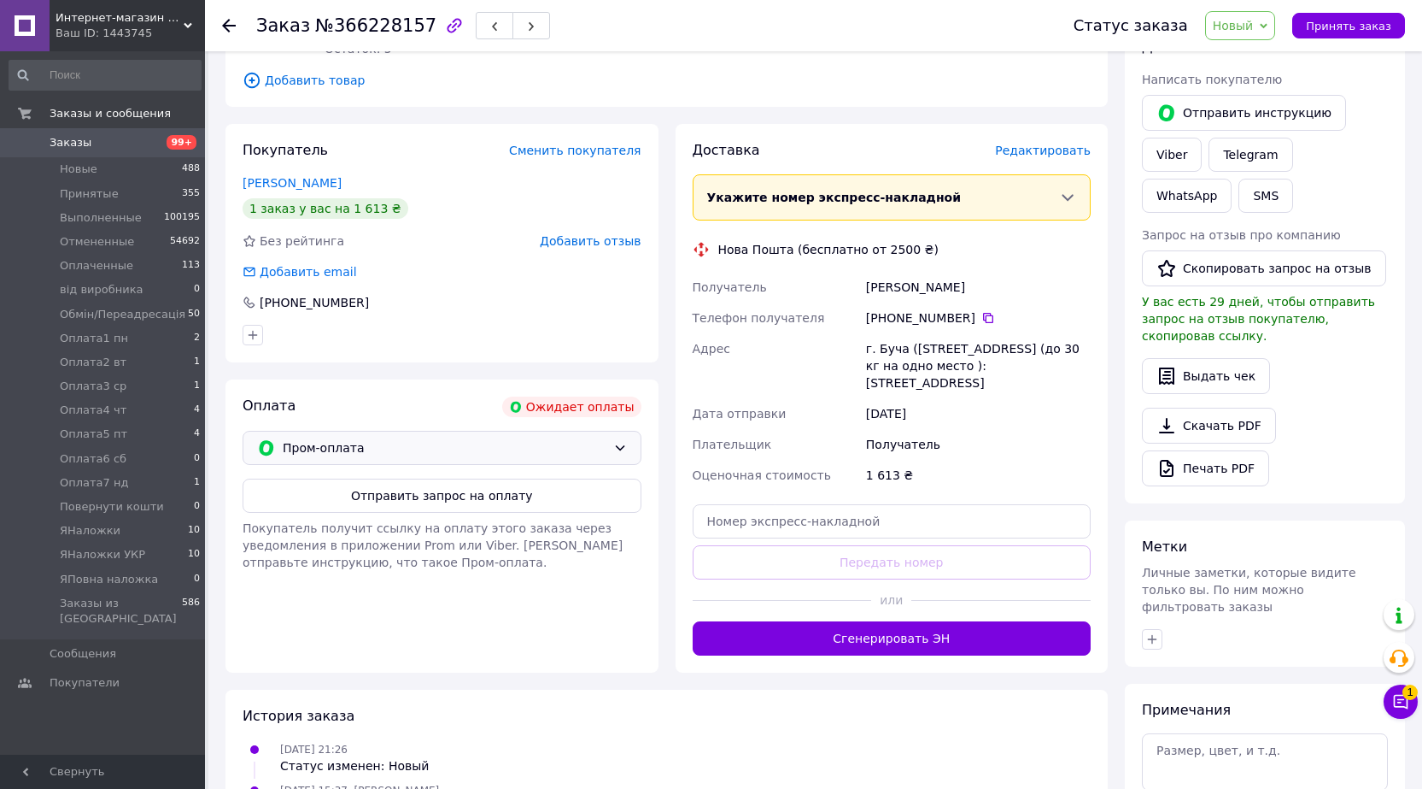
click at [581, 441] on span "Пром-оплата" at bounding box center [445, 447] width 324 height 19
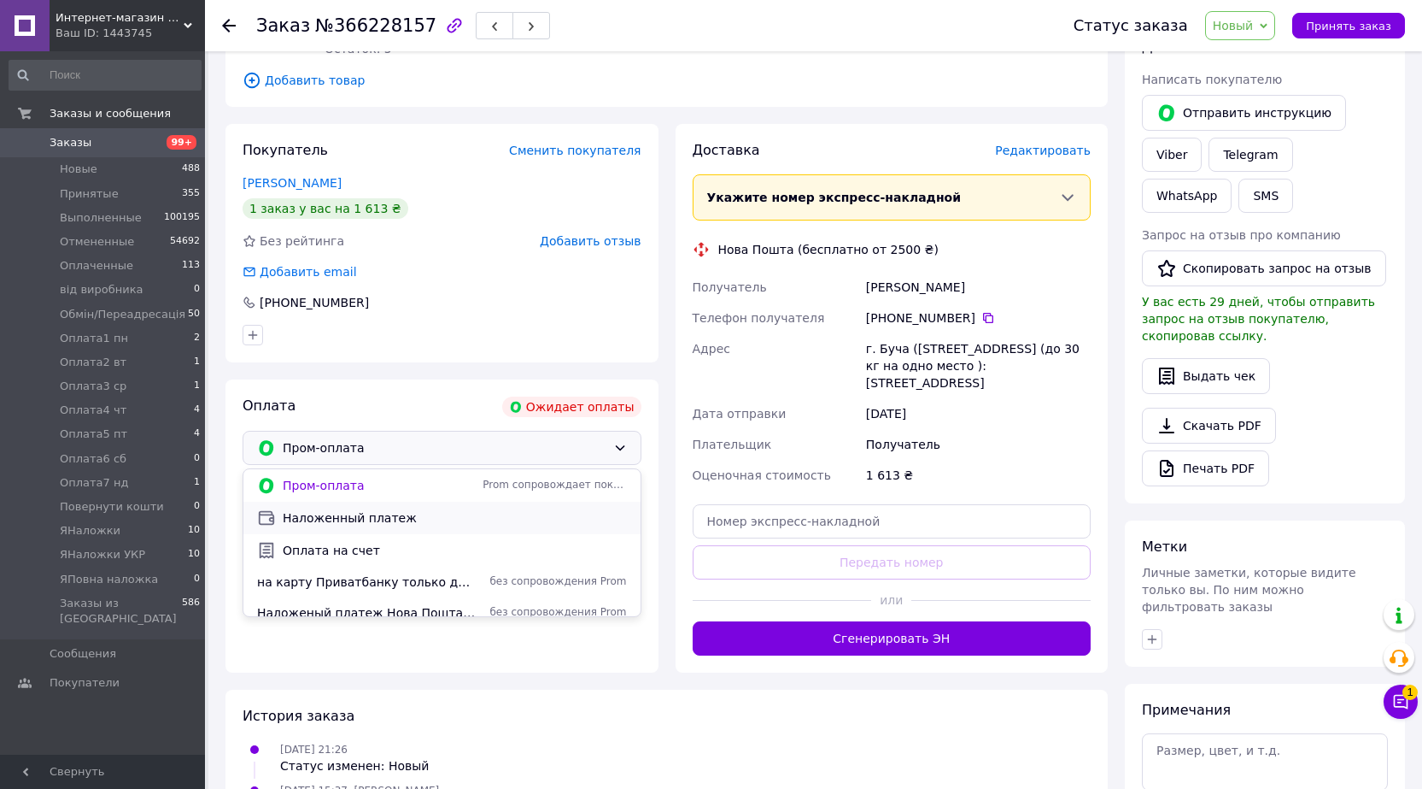
click at [413, 522] on span "Наложенный платеж" at bounding box center [455, 517] width 344 height 17
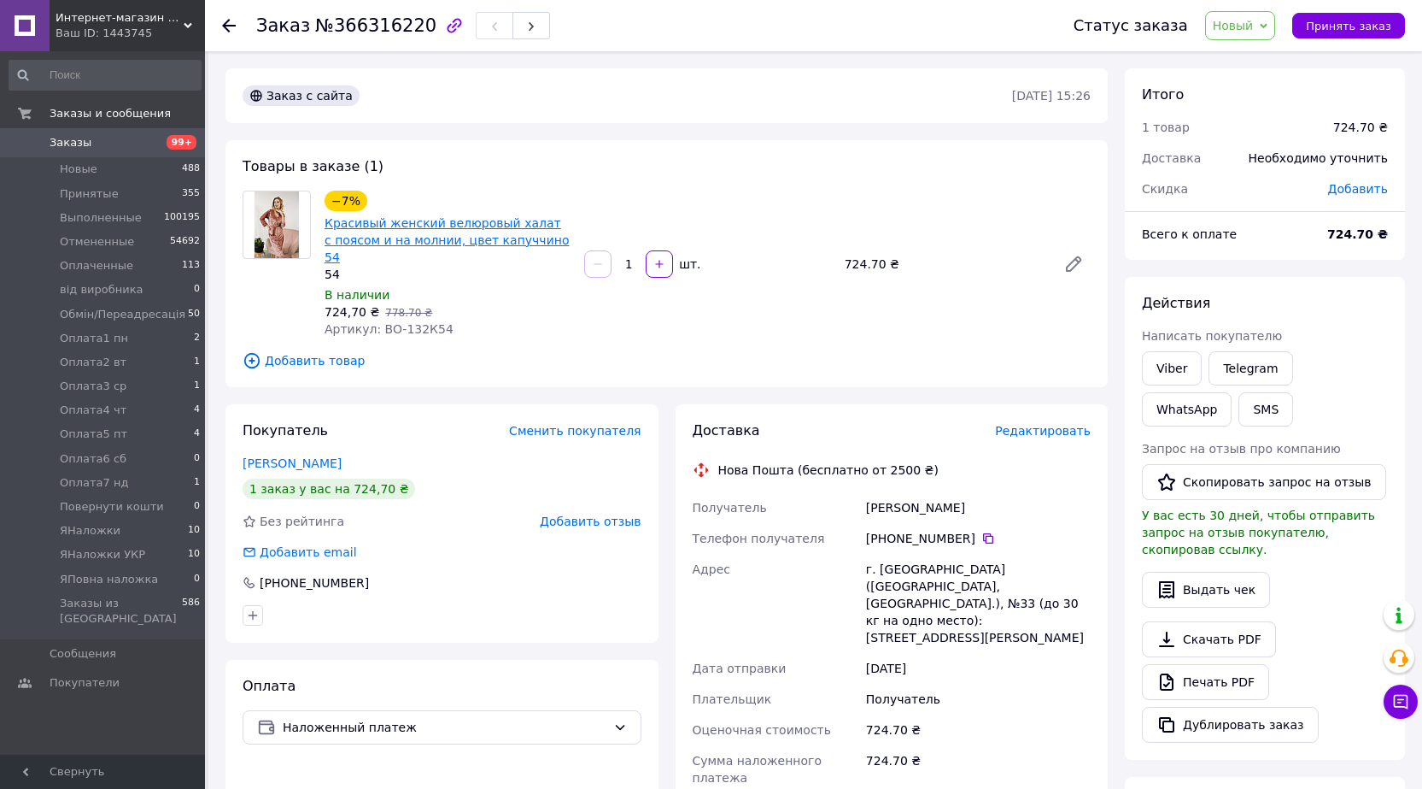
click at [394, 235] on link "Красивый женский велюровый халат c поясом и на молнии, цвет капуччино 54" at bounding box center [447, 240] width 244 height 48
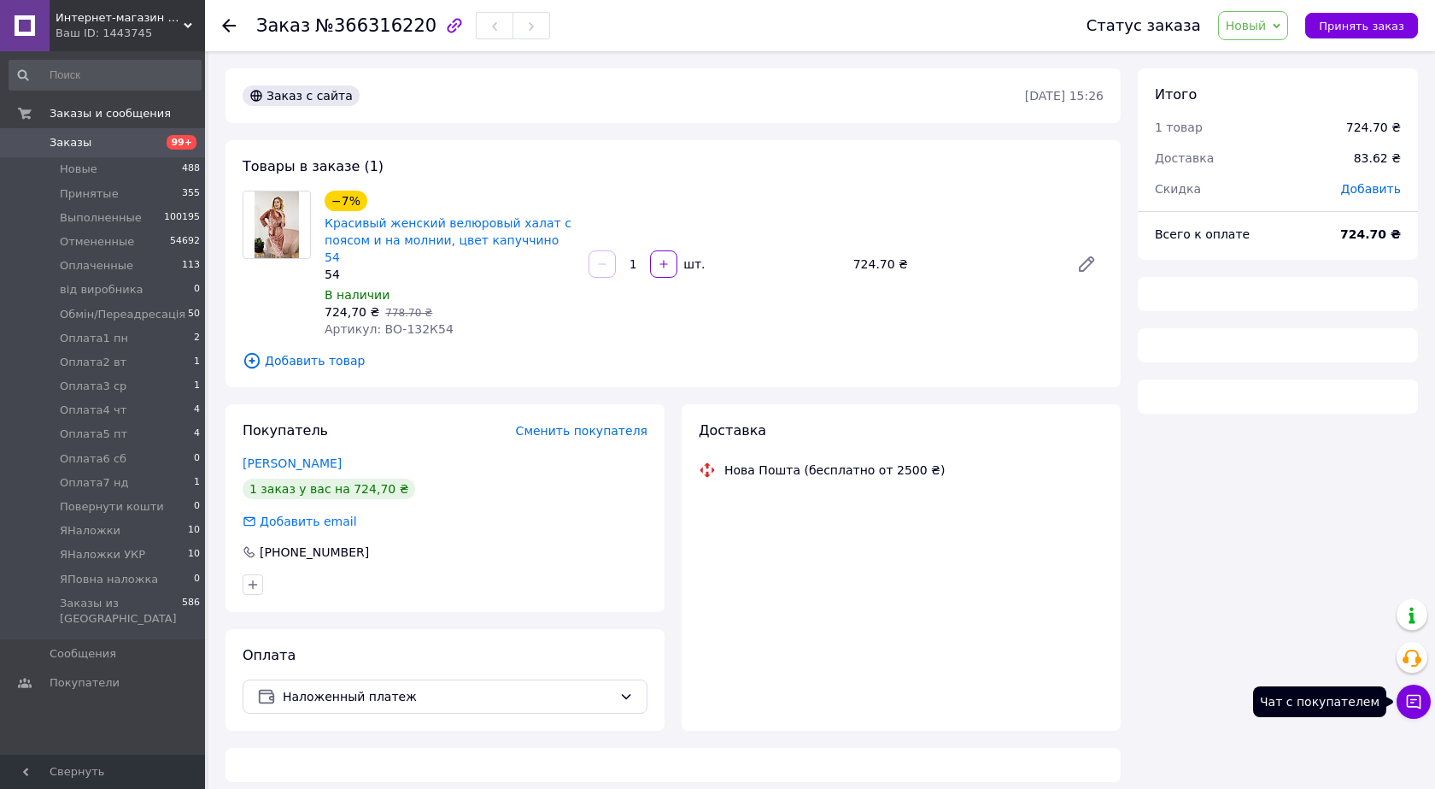
click at [1412, 694] on icon at bounding box center [1413, 701] width 17 height 17
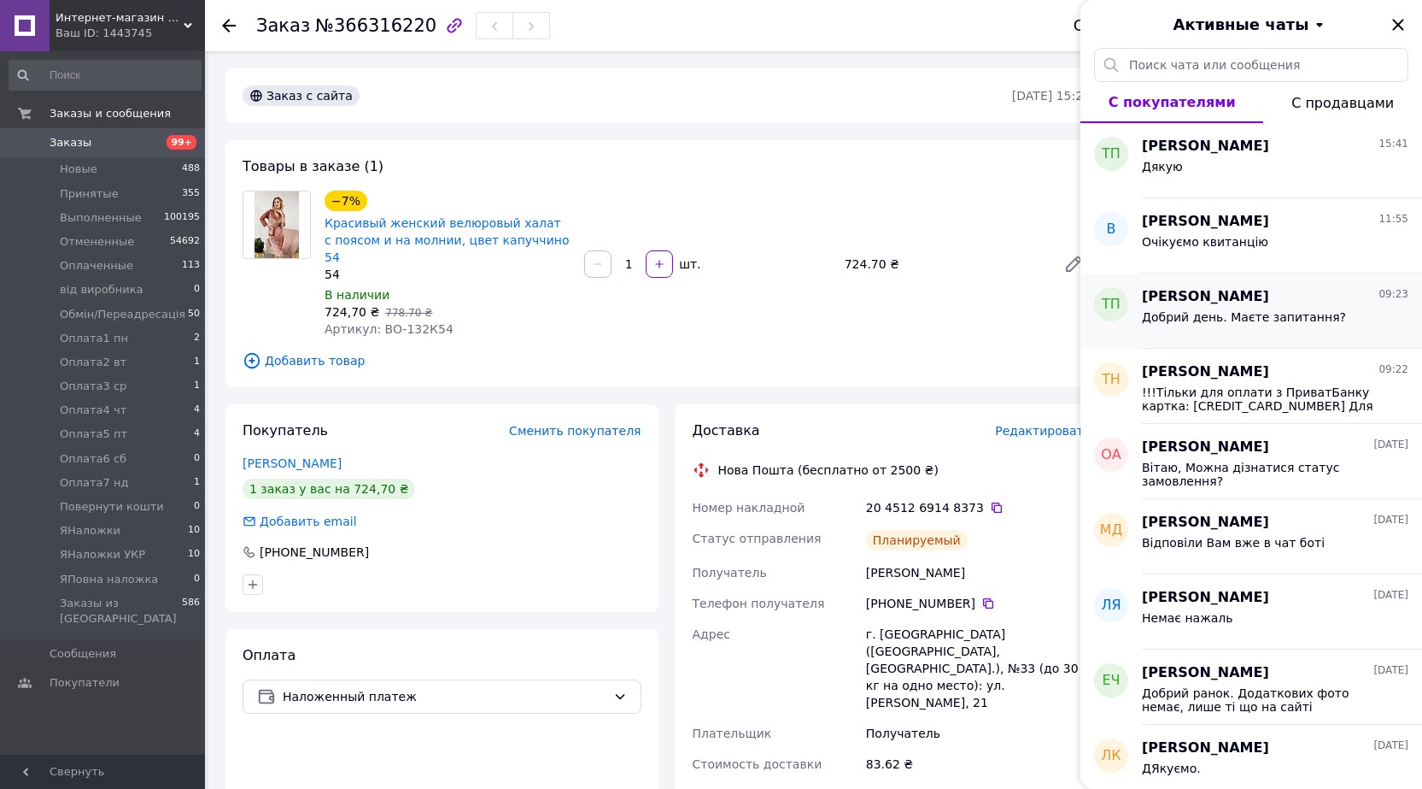
click at [1202, 312] on span "Добрий день. Маєте запитання?" at bounding box center [1244, 317] width 204 height 14
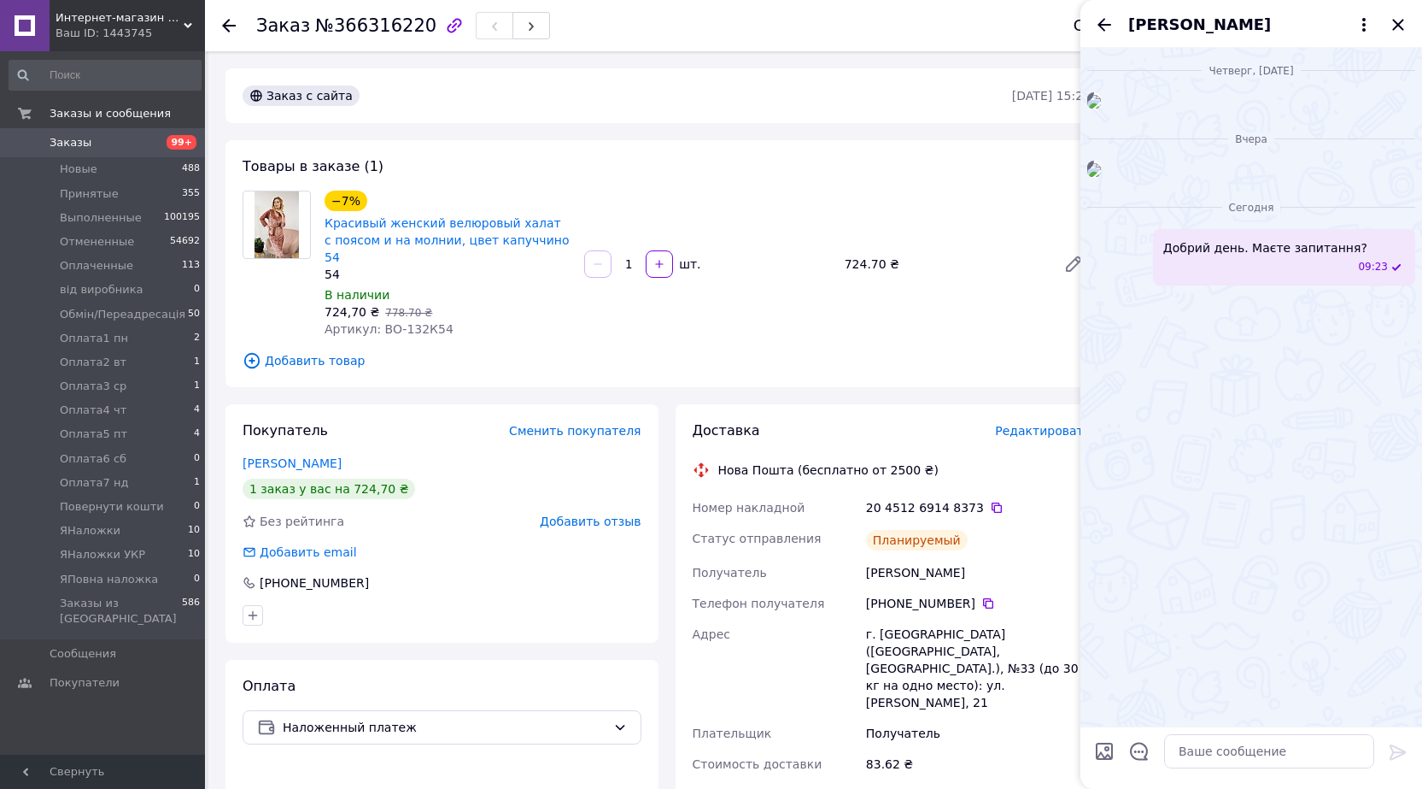
click at [1092, 31] on div "[PERSON_NAME]" at bounding box center [1252, 24] width 342 height 48
click at [1104, 30] on icon "Назад" at bounding box center [1105, 24] width 14 height 13
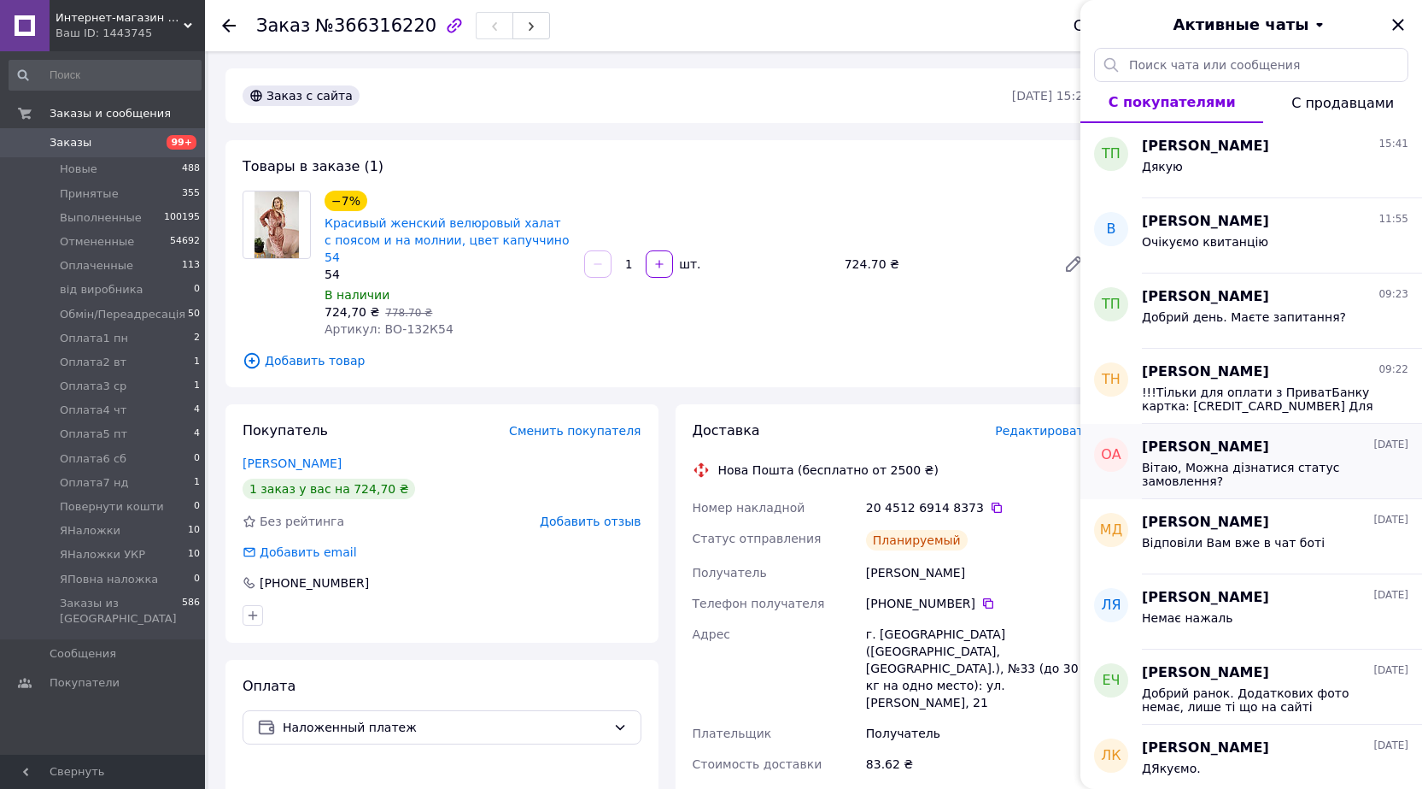
click at [1217, 471] on span "Вітаю, Можна дізнатися статус замовлення?" at bounding box center [1263, 473] width 243 height 27
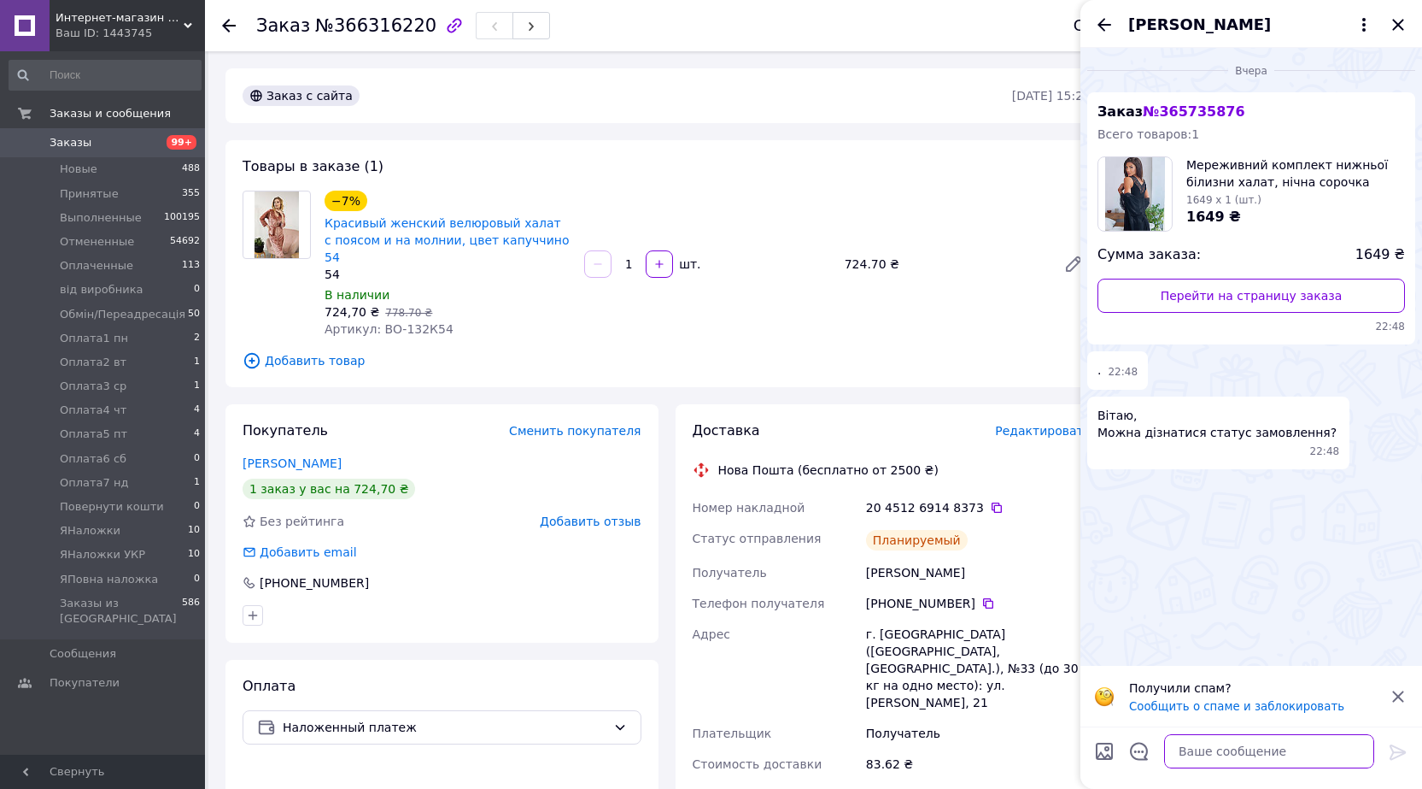
click at [1186, 751] on textarea at bounding box center [1269, 751] width 210 height 34
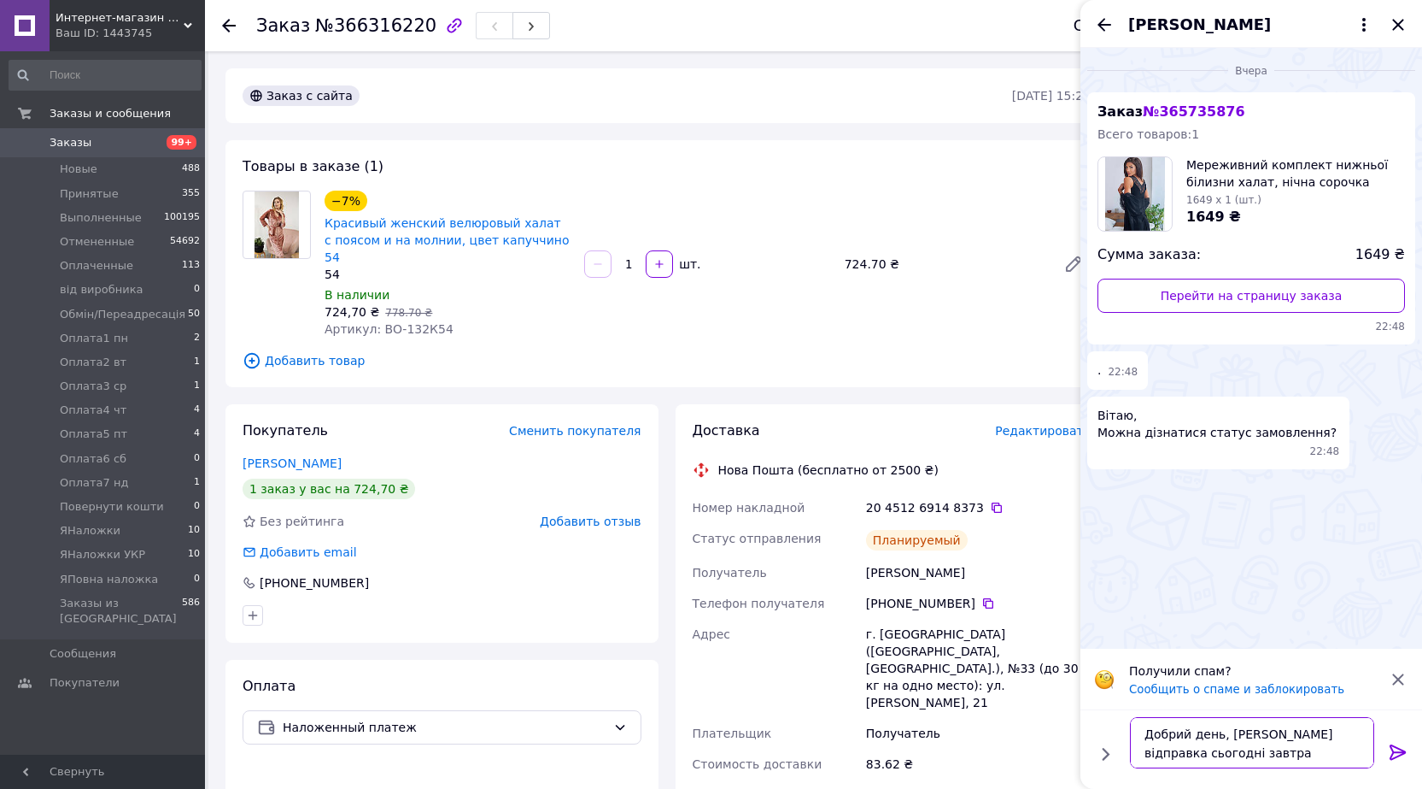
type textarea "Добрий день, планова відправка сьогодні завтра"
drag, startPoint x: 1405, startPoint y: 753, endPoint x: 1381, endPoint y: 753, distance: 24.8
click at [1404, 753] on icon at bounding box center [1398, 752] width 21 height 21
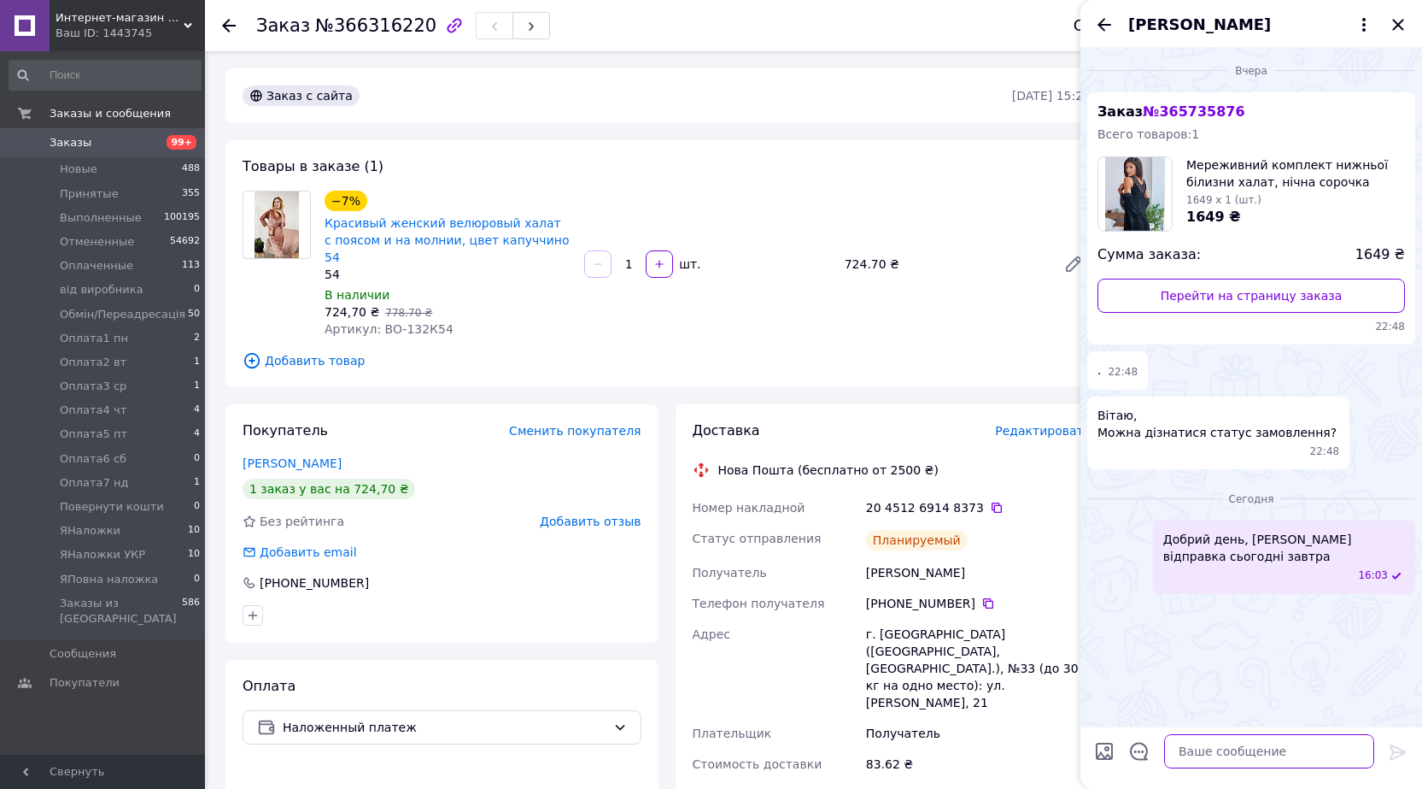
click at [1194, 759] on textarea at bounding box center [1269, 751] width 210 height 34
type textarea "Вибачте за незручності"
type textarea "\"
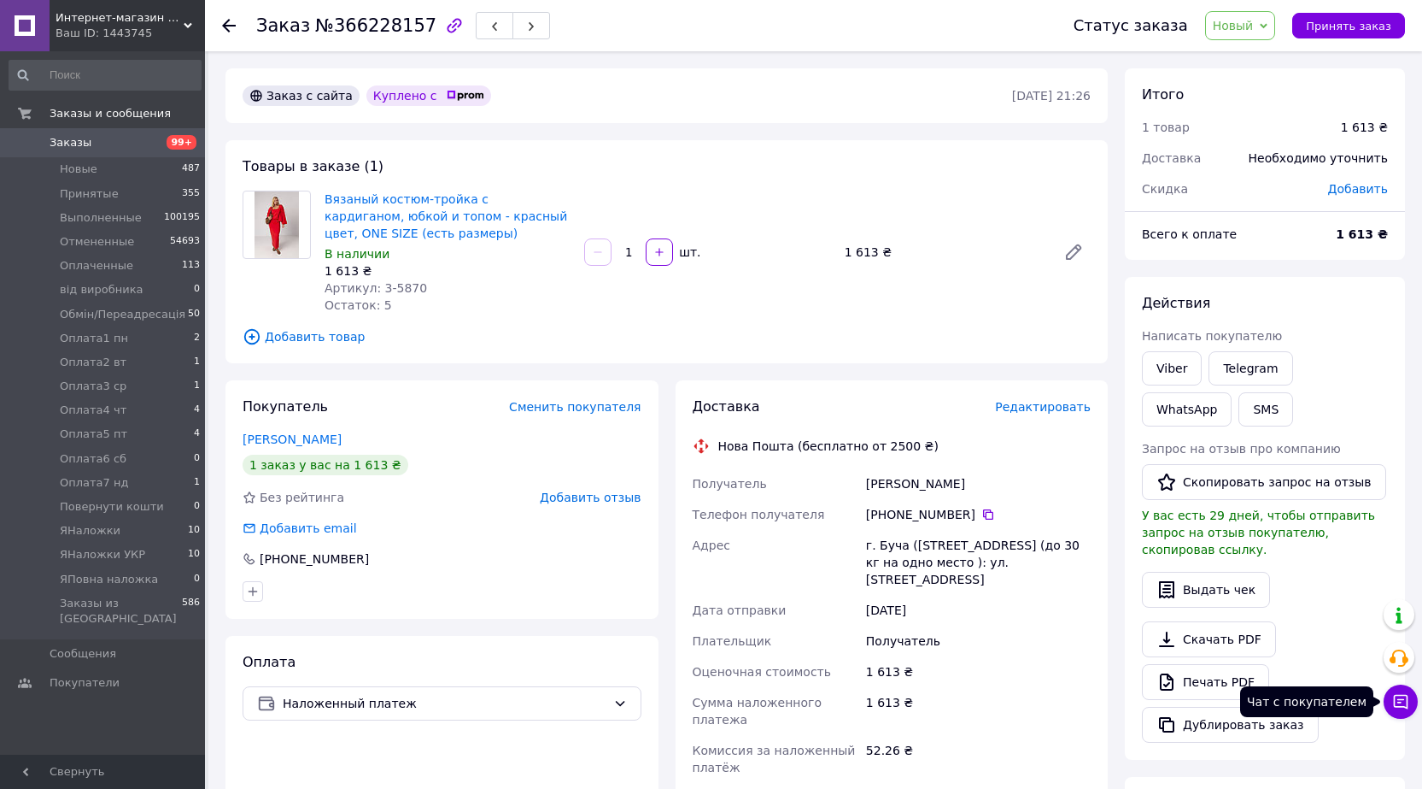
click at [1404, 702] on icon at bounding box center [1401, 701] width 17 height 17
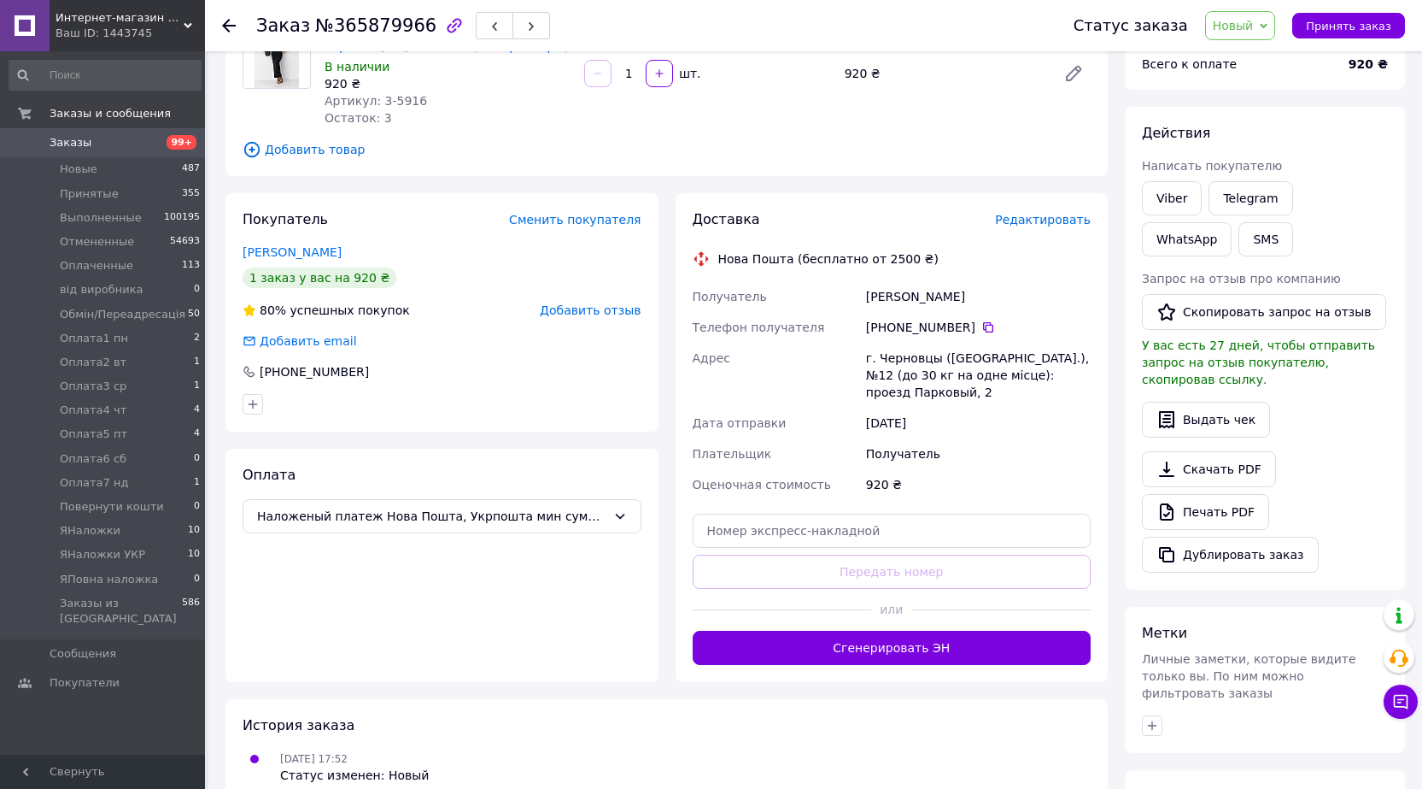
scroll to position [171, 0]
